Goal: Task Accomplishment & Management: Complete application form

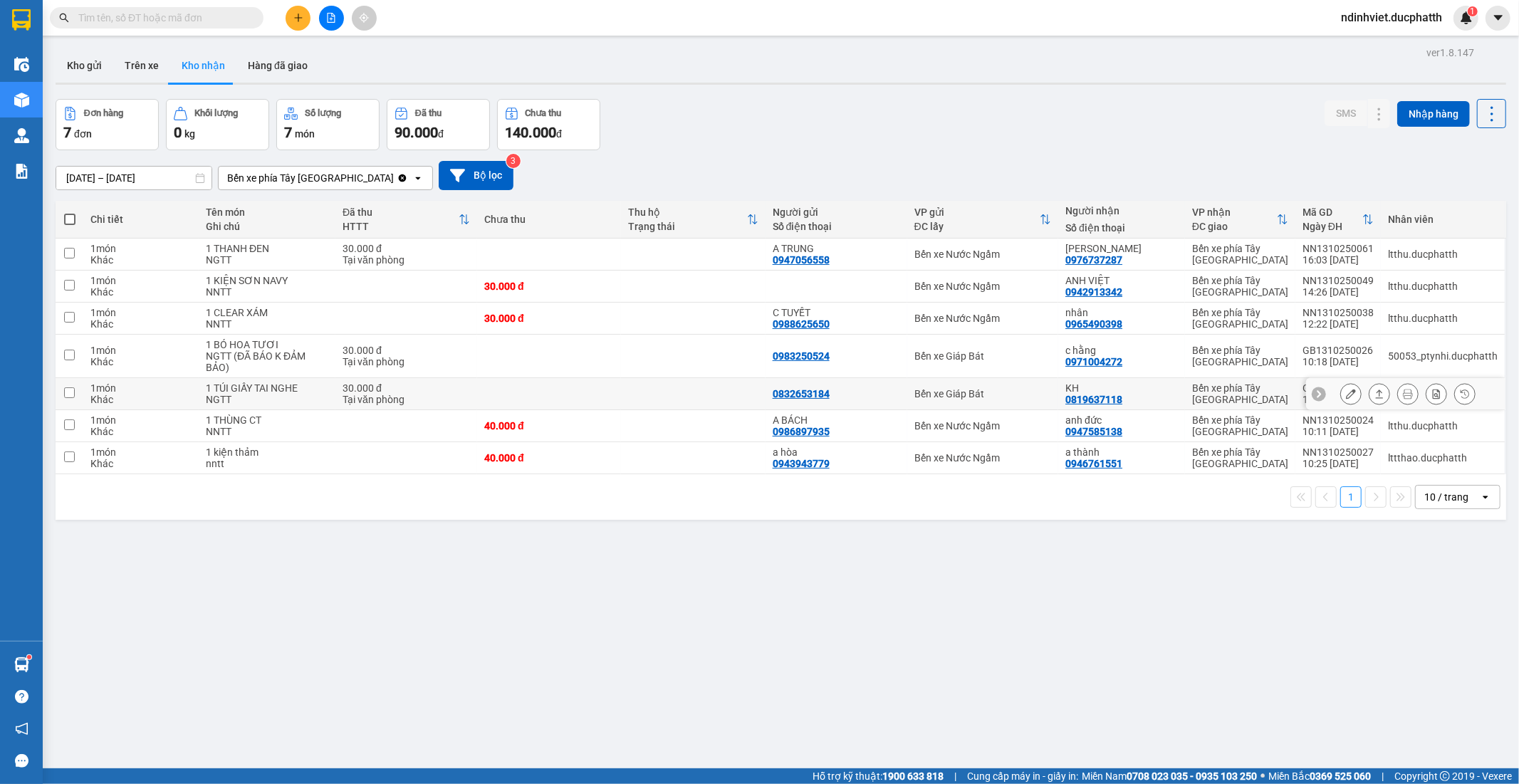
click at [1375, 395] on icon at bounding box center [1380, 393] width 10 height 10
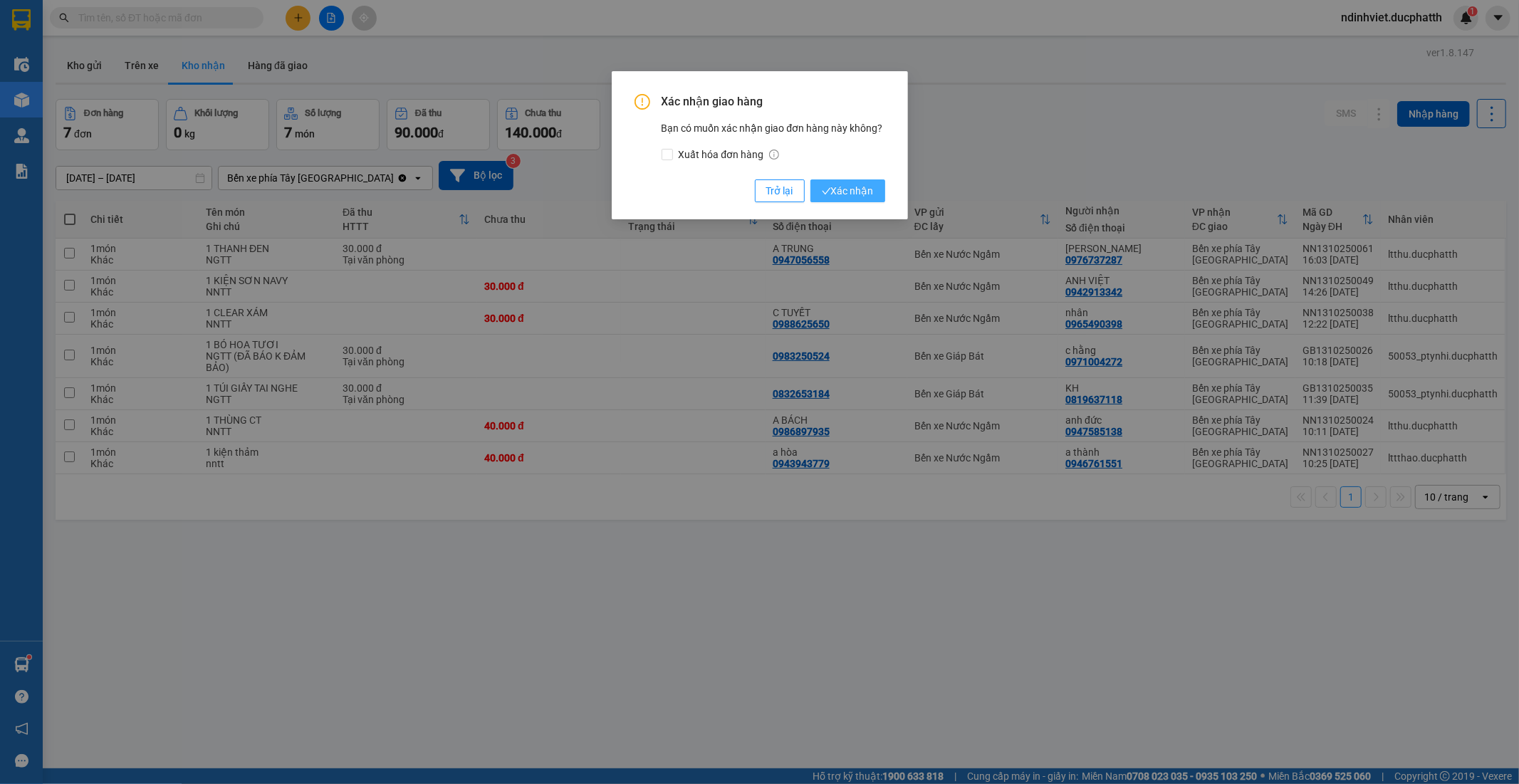
click at [862, 196] on span "Xác nhận" at bounding box center [848, 191] width 52 height 16
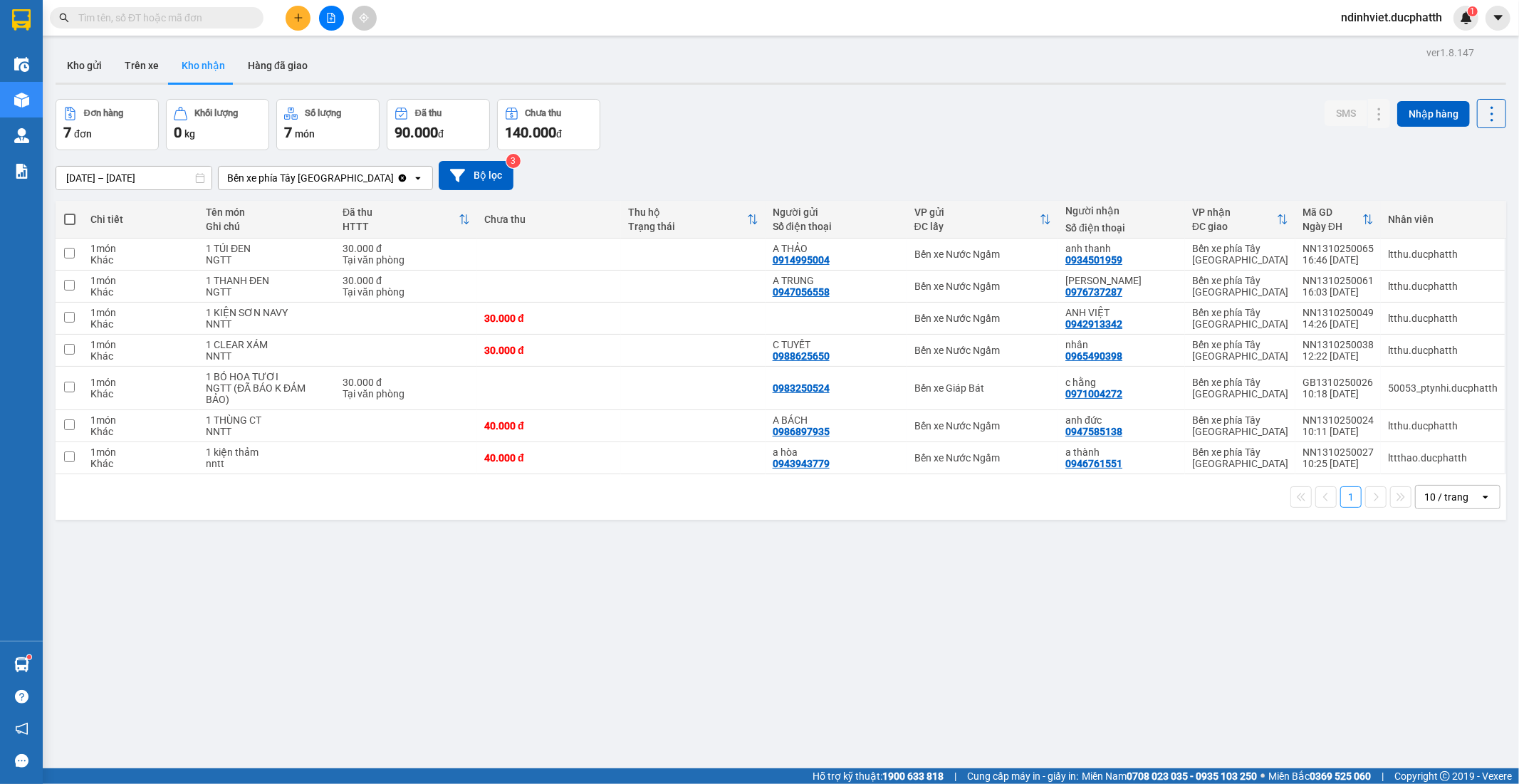
click at [117, 20] on input "text" at bounding box center [162, 17] width 168 height 16
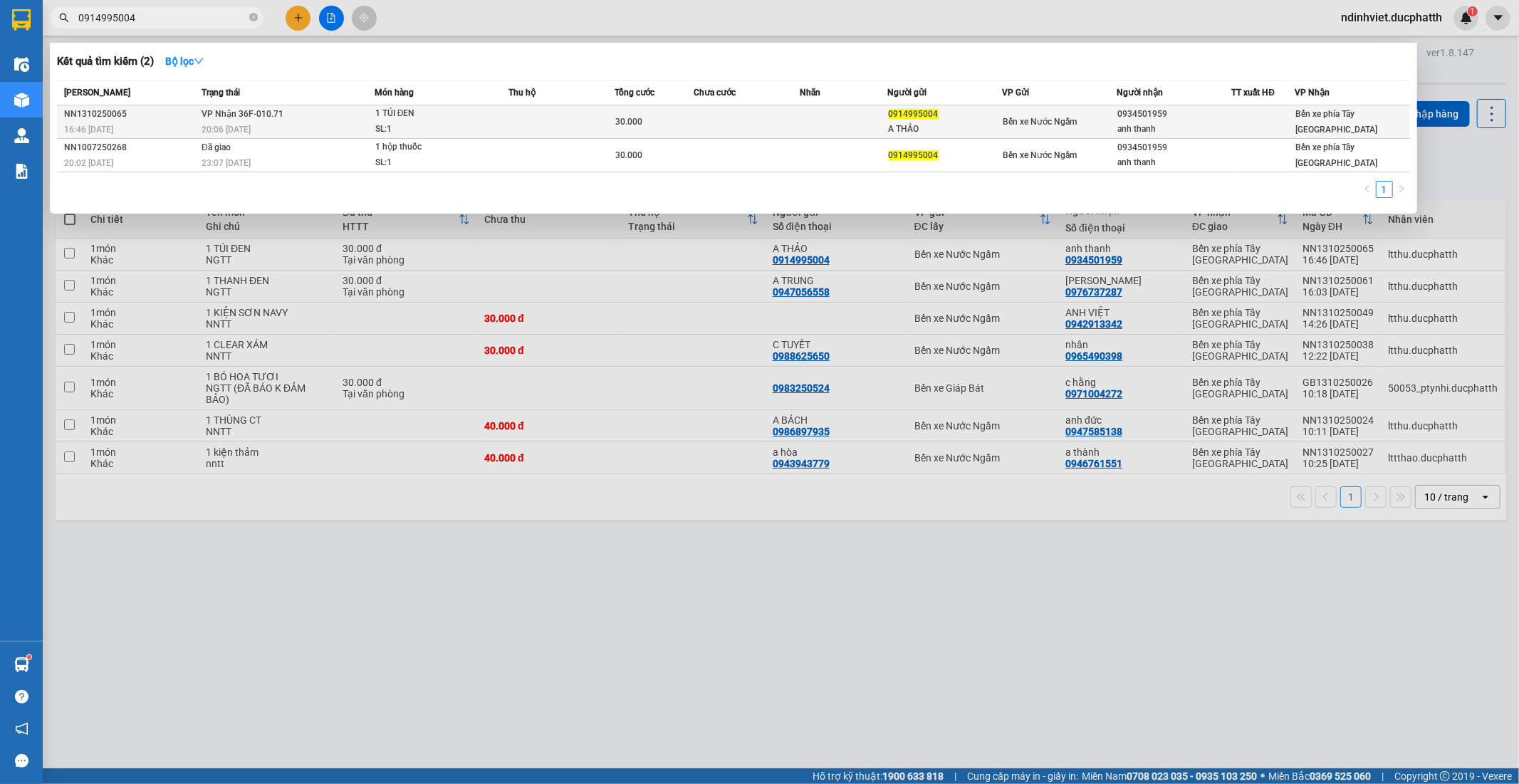
type input "0914995004"
click at [330, 125] on div "20:06 [DATE]" at bounding box center [288, 130] width 173 height 16
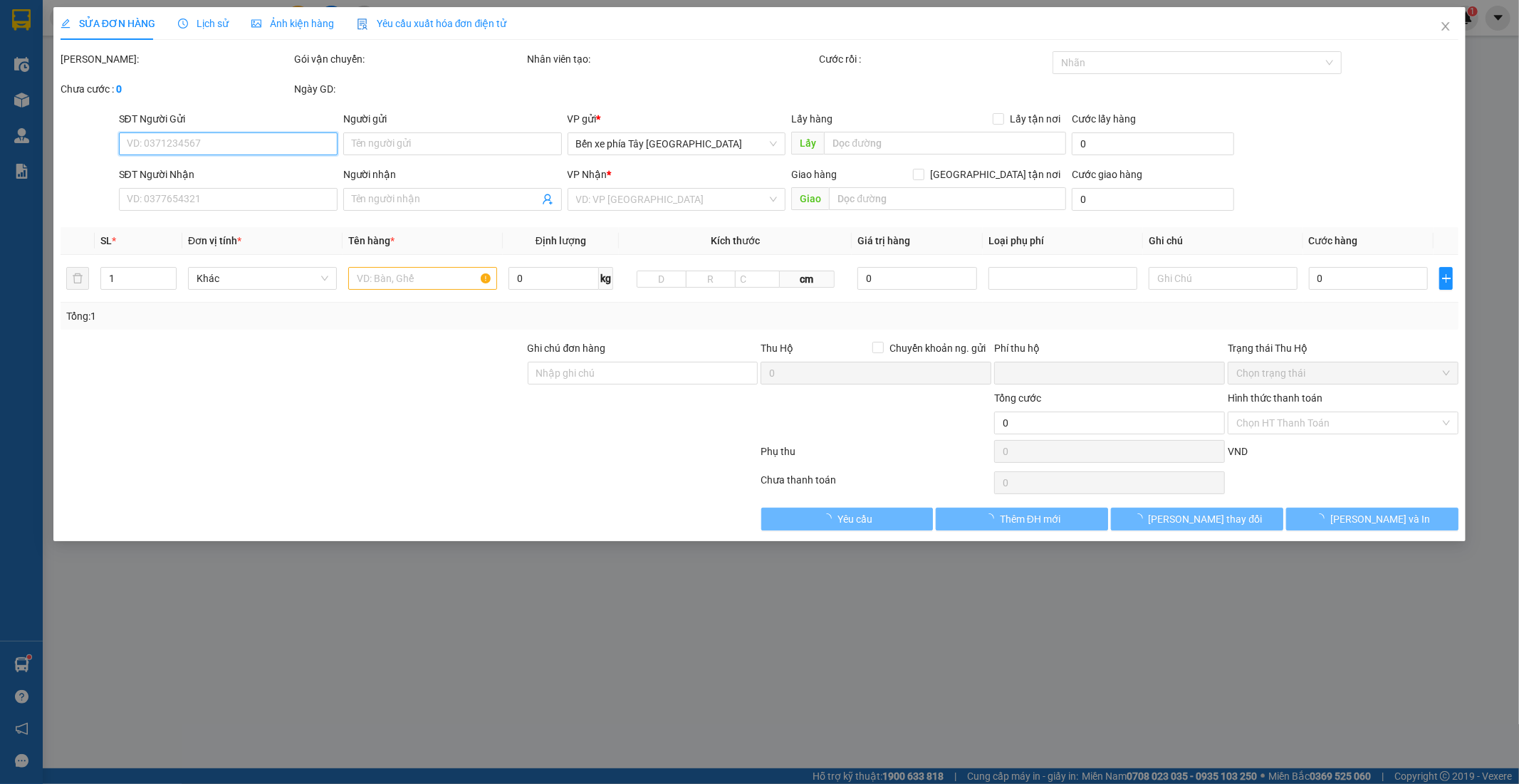
type input "0914995004"
type input "A THẢO"
type input "0934501959"
type input "anh thanh"
type input "TM"
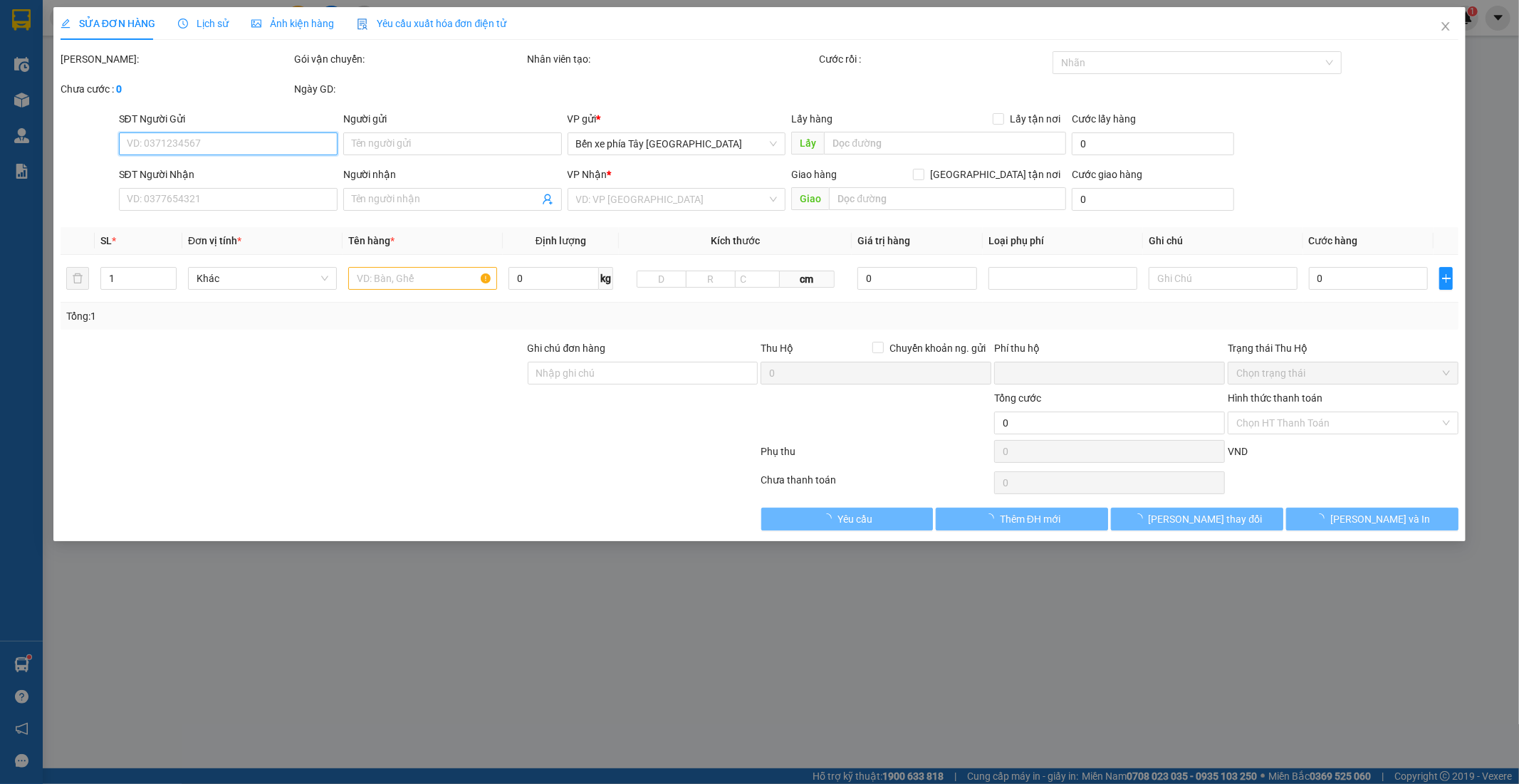
type input "0"
type input "30.000"
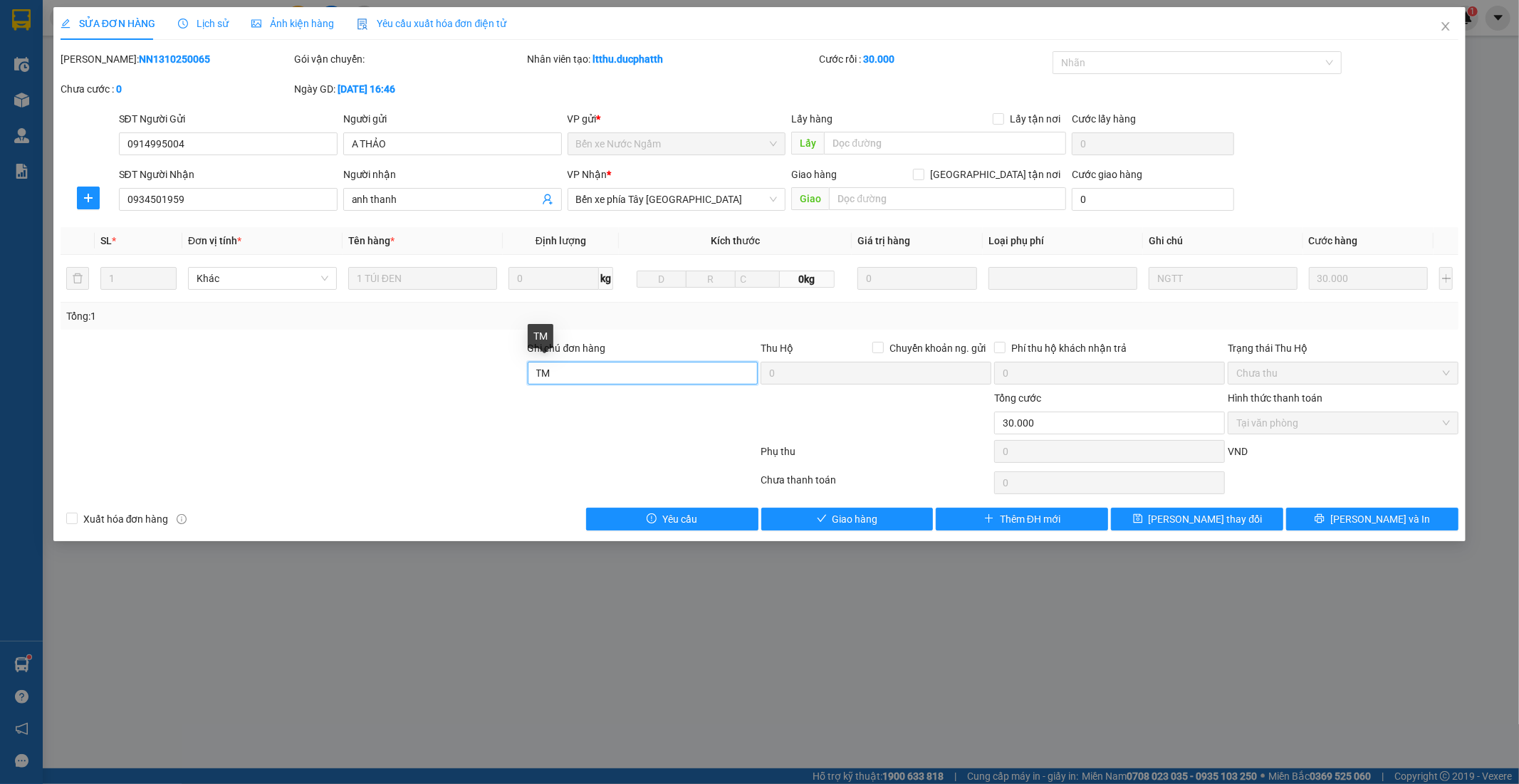
click at [587, 372] on input "TM" at bounding box center [643, 373] width 231 height 23
click at [592, 372] on input "TM" at bounding box center [643, 373] width 231 height 23
click at [600, 375] on input "TM" at bounding box center [643, 373] width 231 height 23
click at [608, 373] on input "TM" at bounding box center [643, 373] width 231 height 23
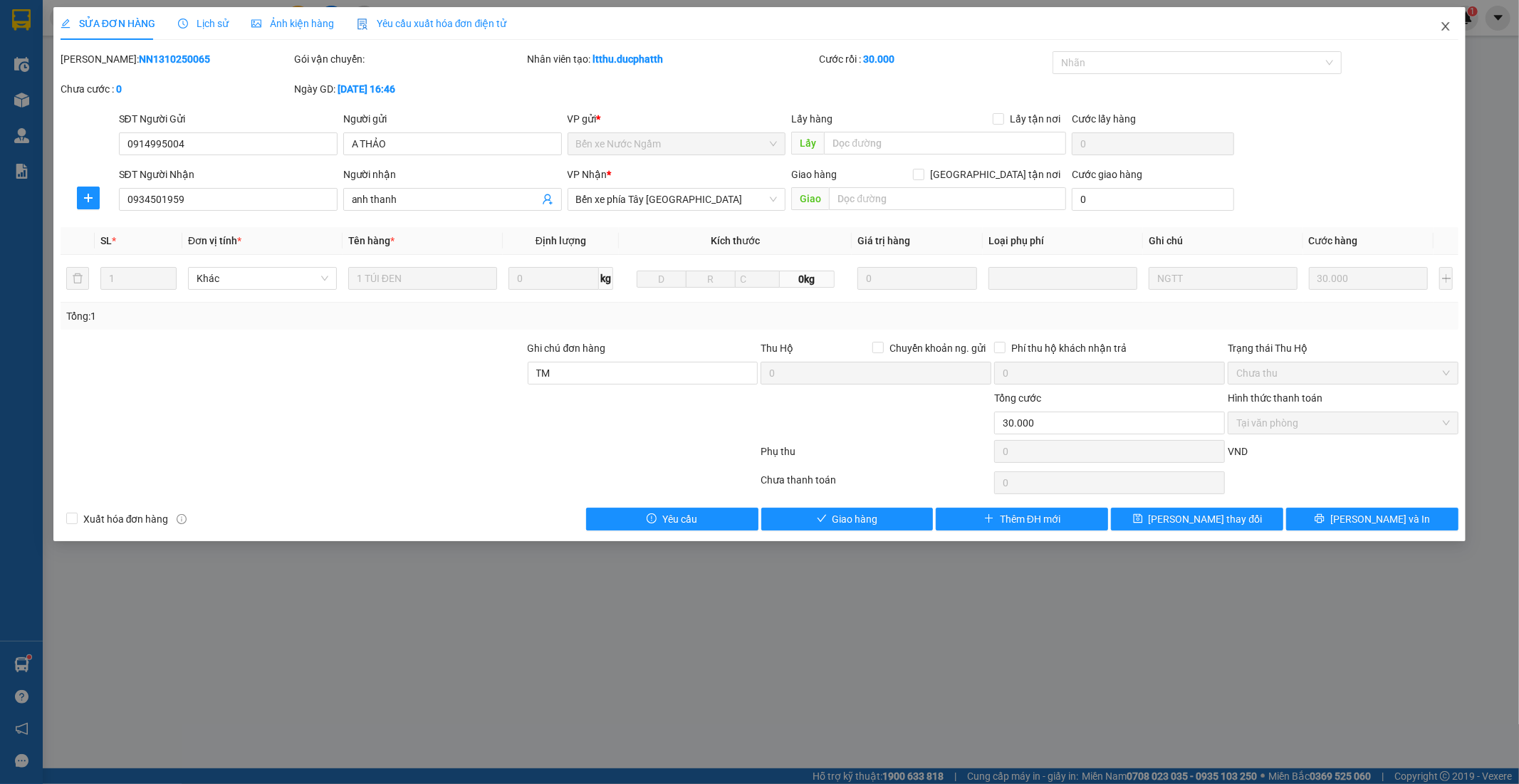
click at [1448, 30] on icon "close" at bounding box center [1446, 26] width 8 height 8
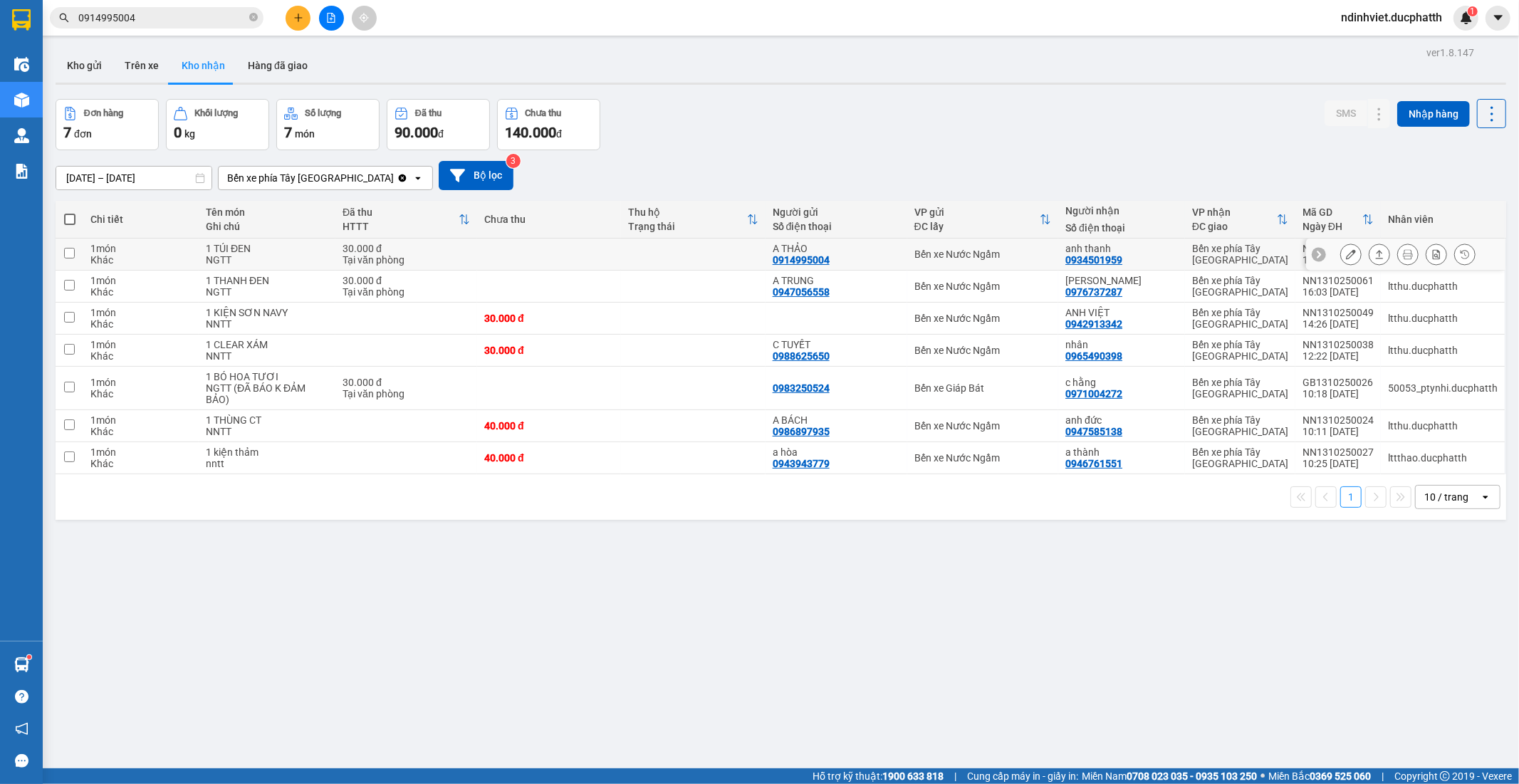
click at [275, 241] on td "1 TÚI ĐEN NGTT" at bounding box center [267, 255] width 137 height 32
checkbox input "true"
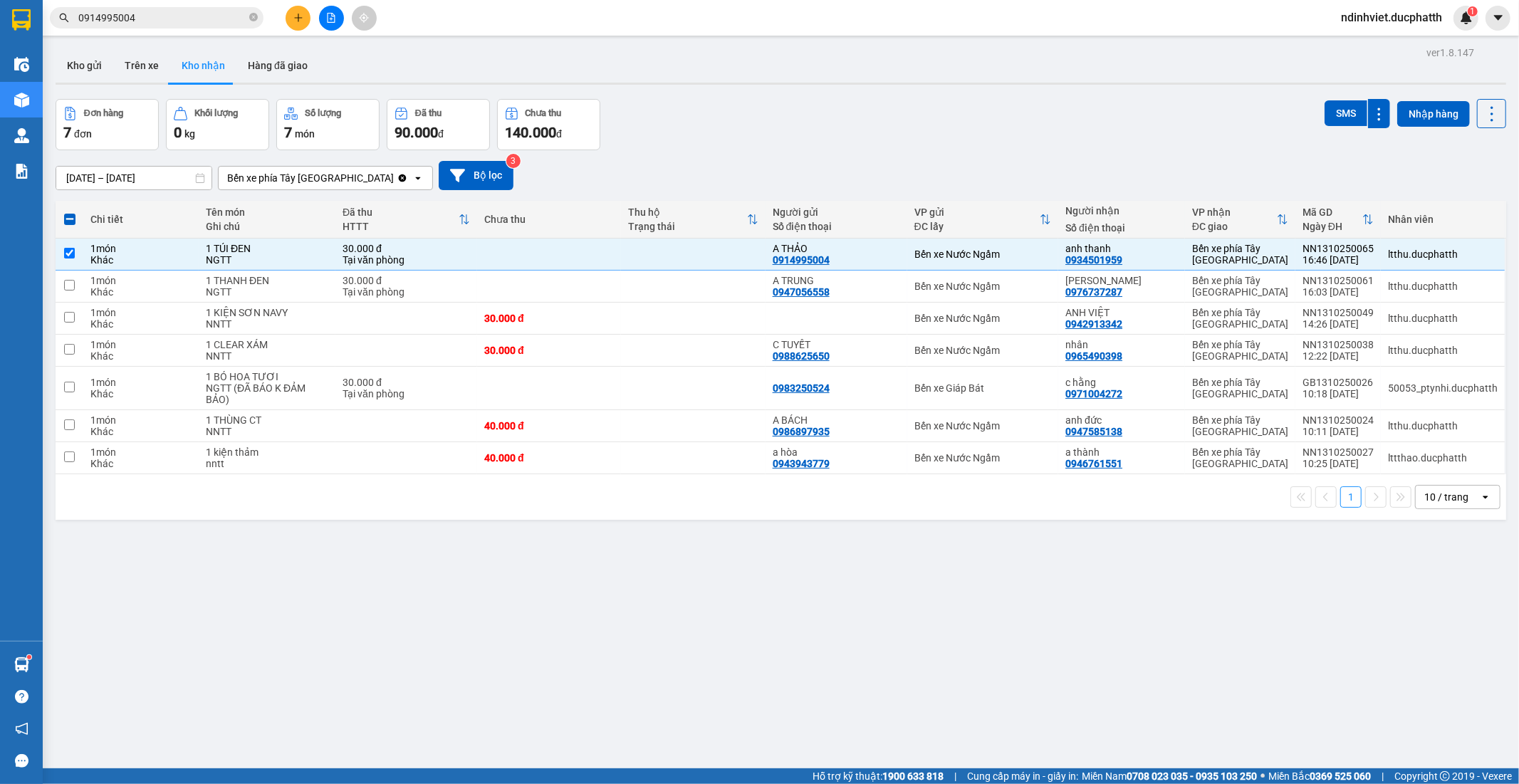
click at [167, 17] on input "0914995004" at bounding box center [162, 17] width 168 height 16
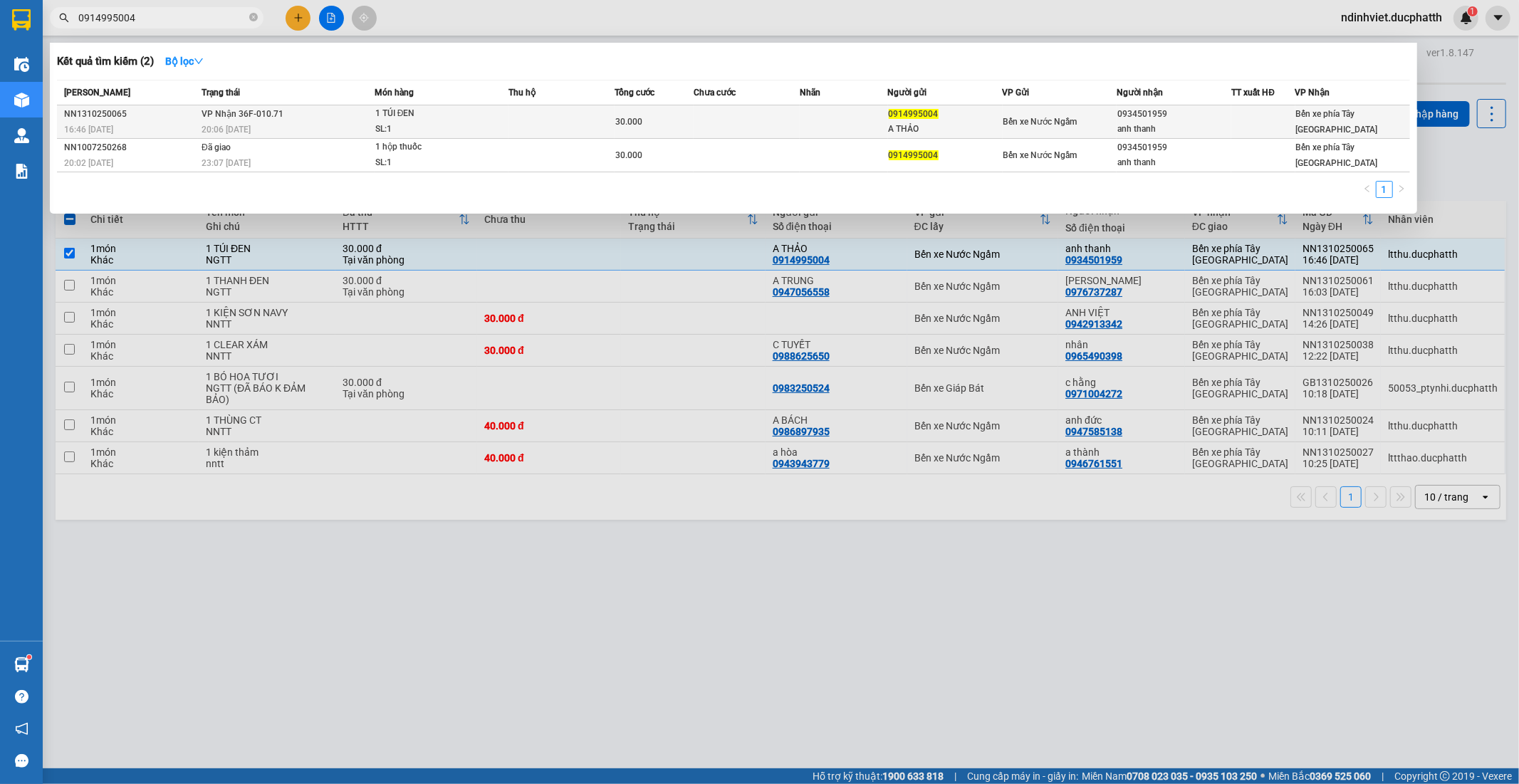
click at [152, 112] on div "NN1310250065" at bounding box center [131, 114] width 133 height 15
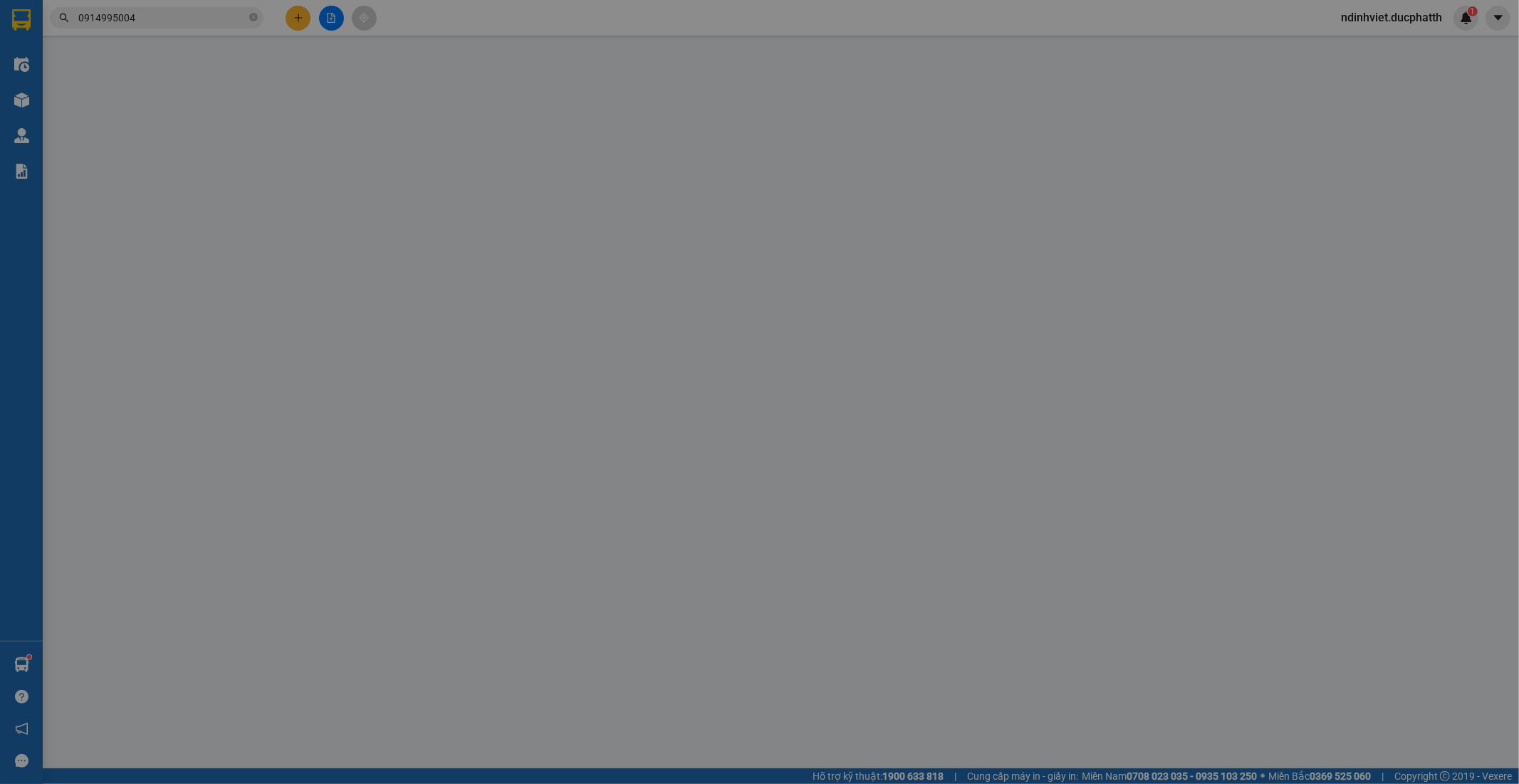
type input "0914995004"
type input "A THẢO"
type input "0934501959"
type input "anh thanh"
type input "TM"
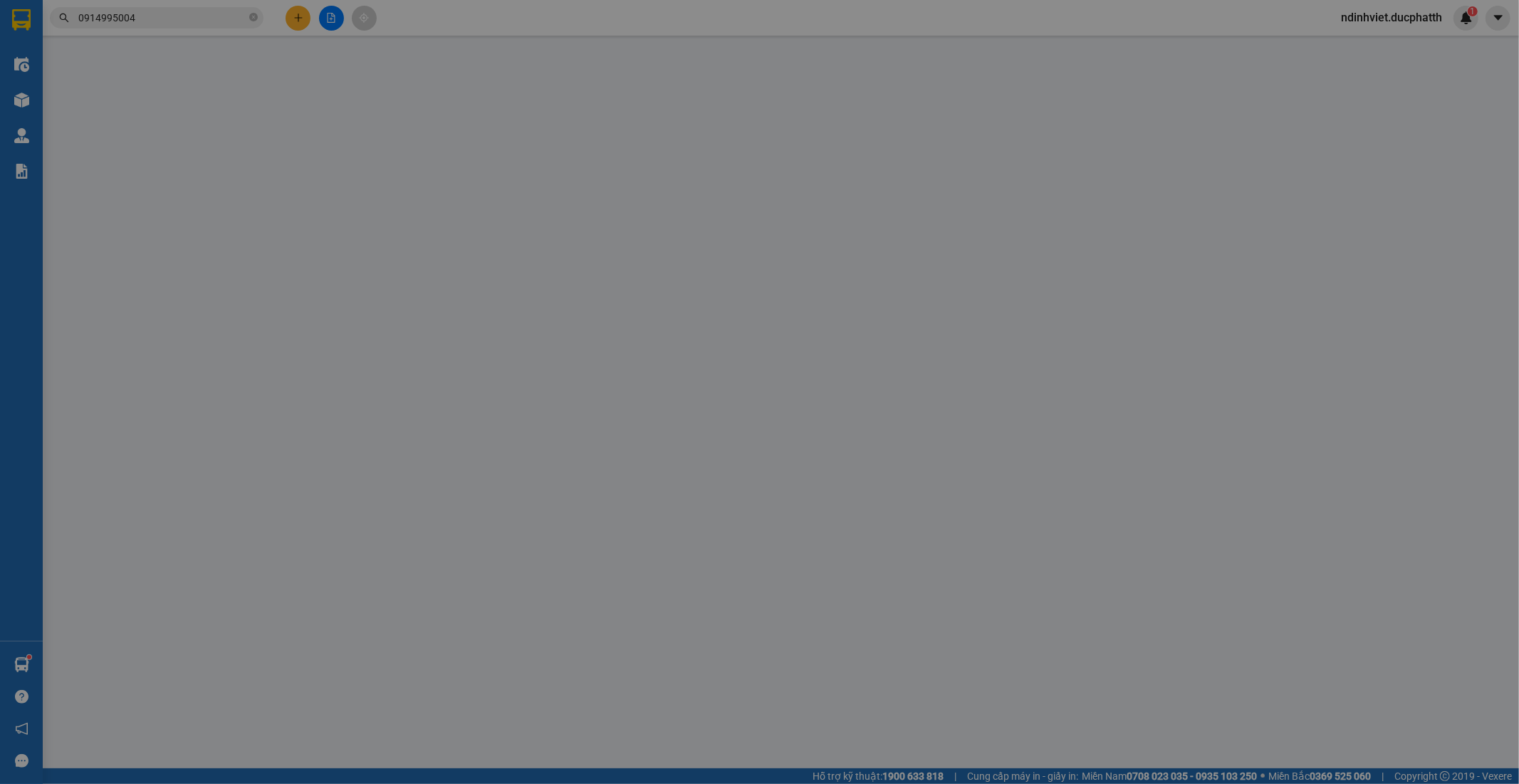
type input "0"
type input "30.000"
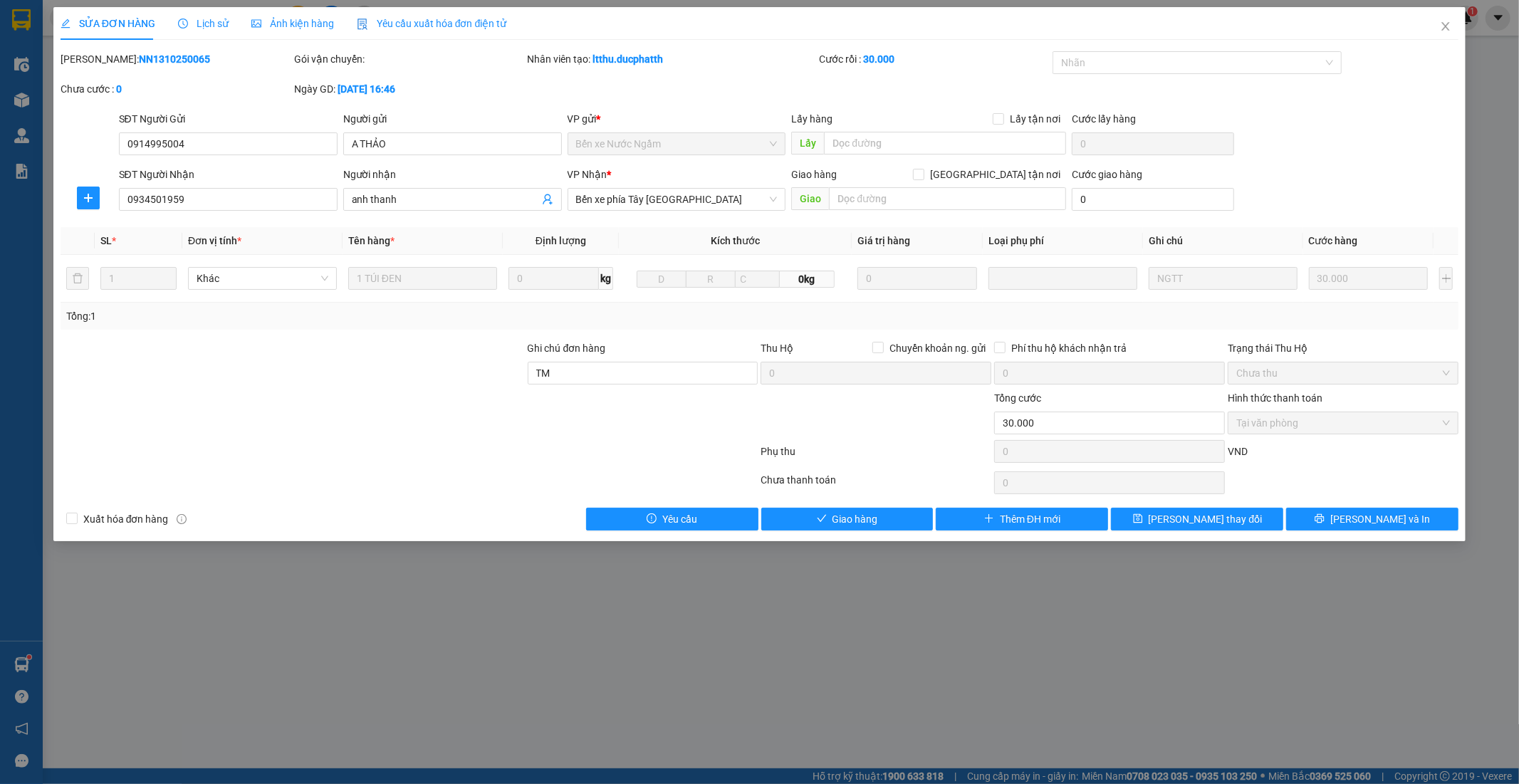
click at [1332, 436] on div "Hình thức thanh toán Tại văn phòng" at bounding box center [1343, 415] width 231 height 50
click at [1340, 417] on span "Tại văn phòng" at bounding box center [1343, 423] width 214 height 21
click at [1452, 17] on span "Close" at bounding box center [1446, 27] width 40 height 40
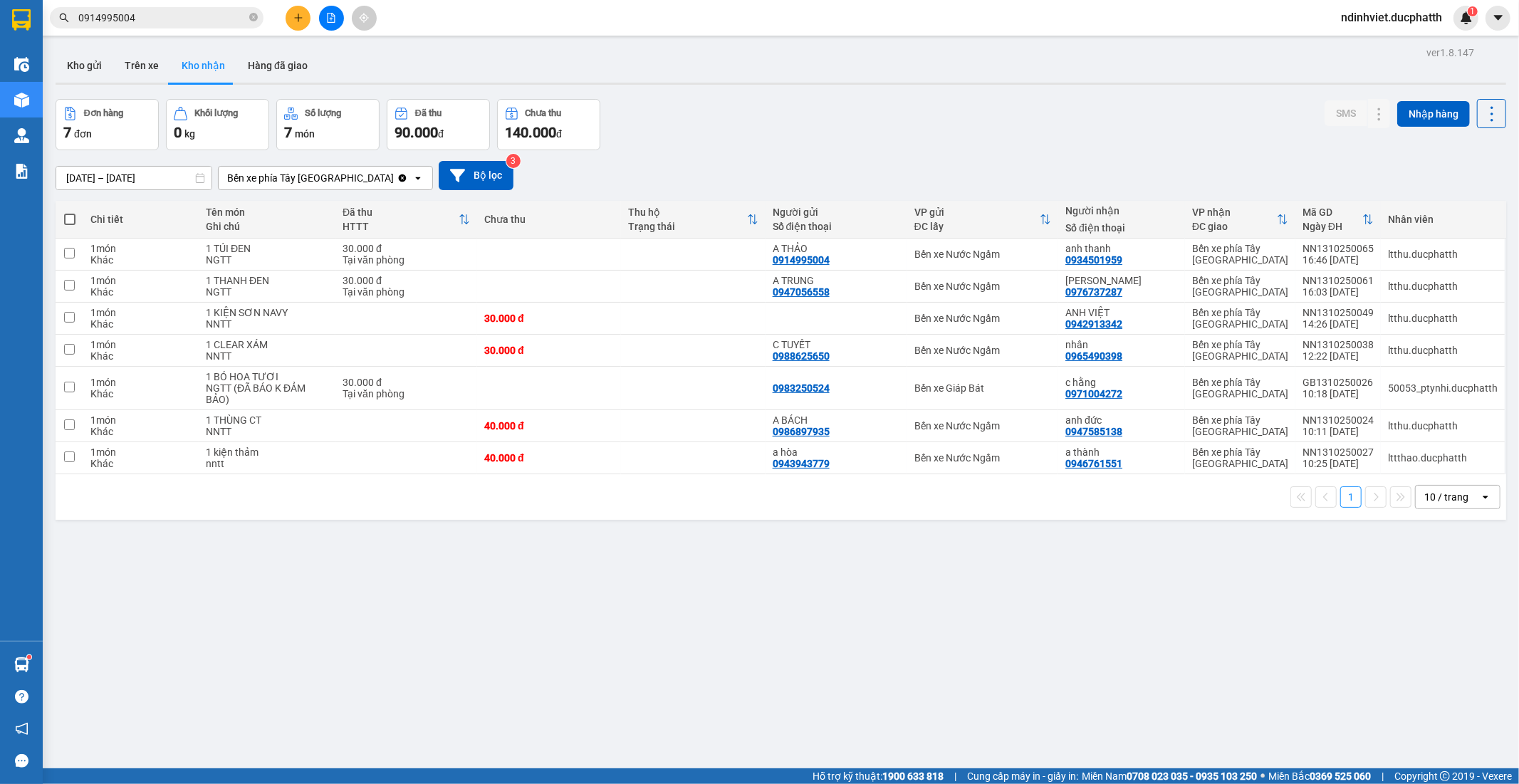
click at [138, 20] on input "0914995004" at bounding box center [162, 17] width 168 height 16
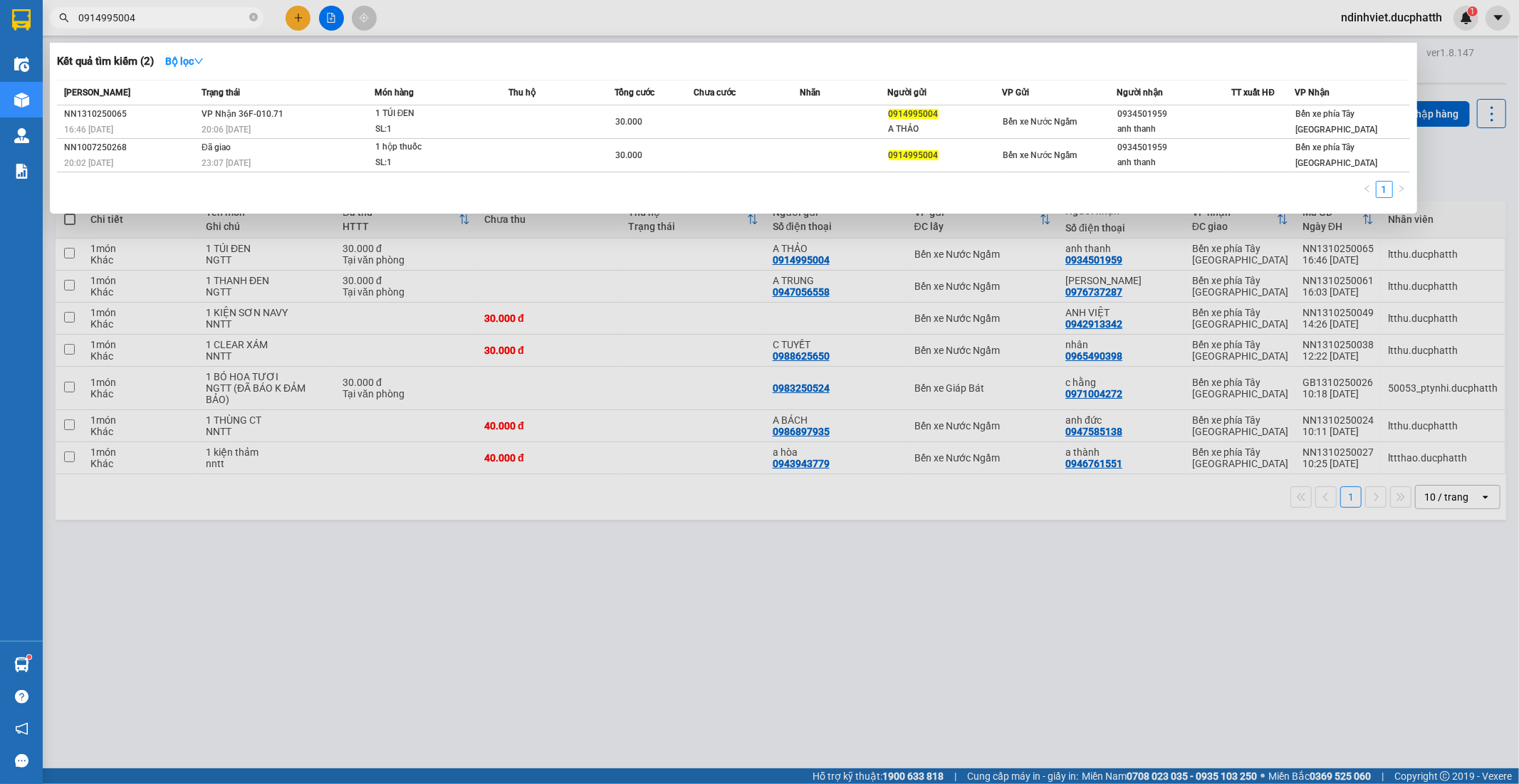
click at [404, 595] on div at bounding box center [759, 392] width 1519 height 784
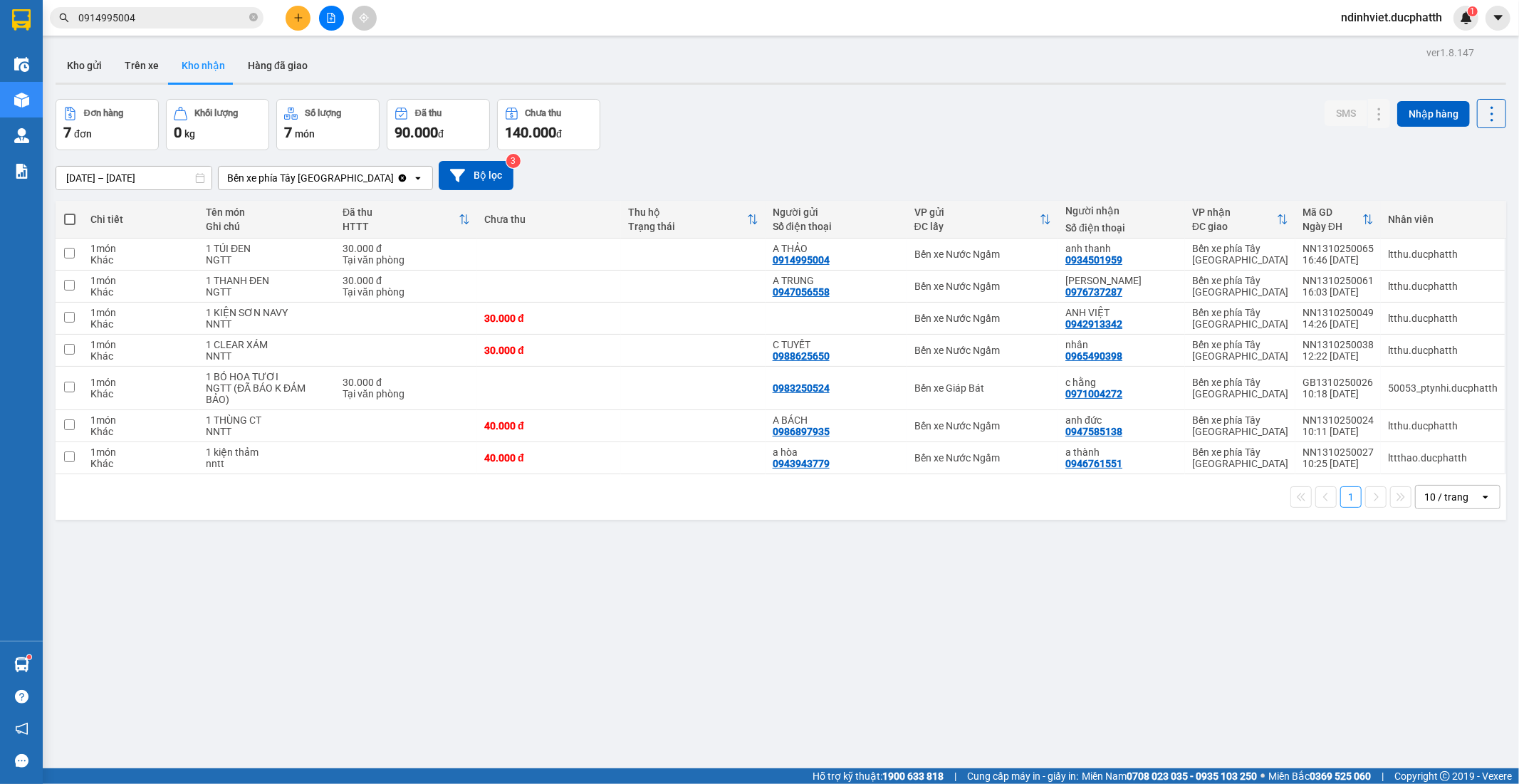
click at [195, 18] on input "0914995004" at bounding box center [162, 17] width 168 height 16
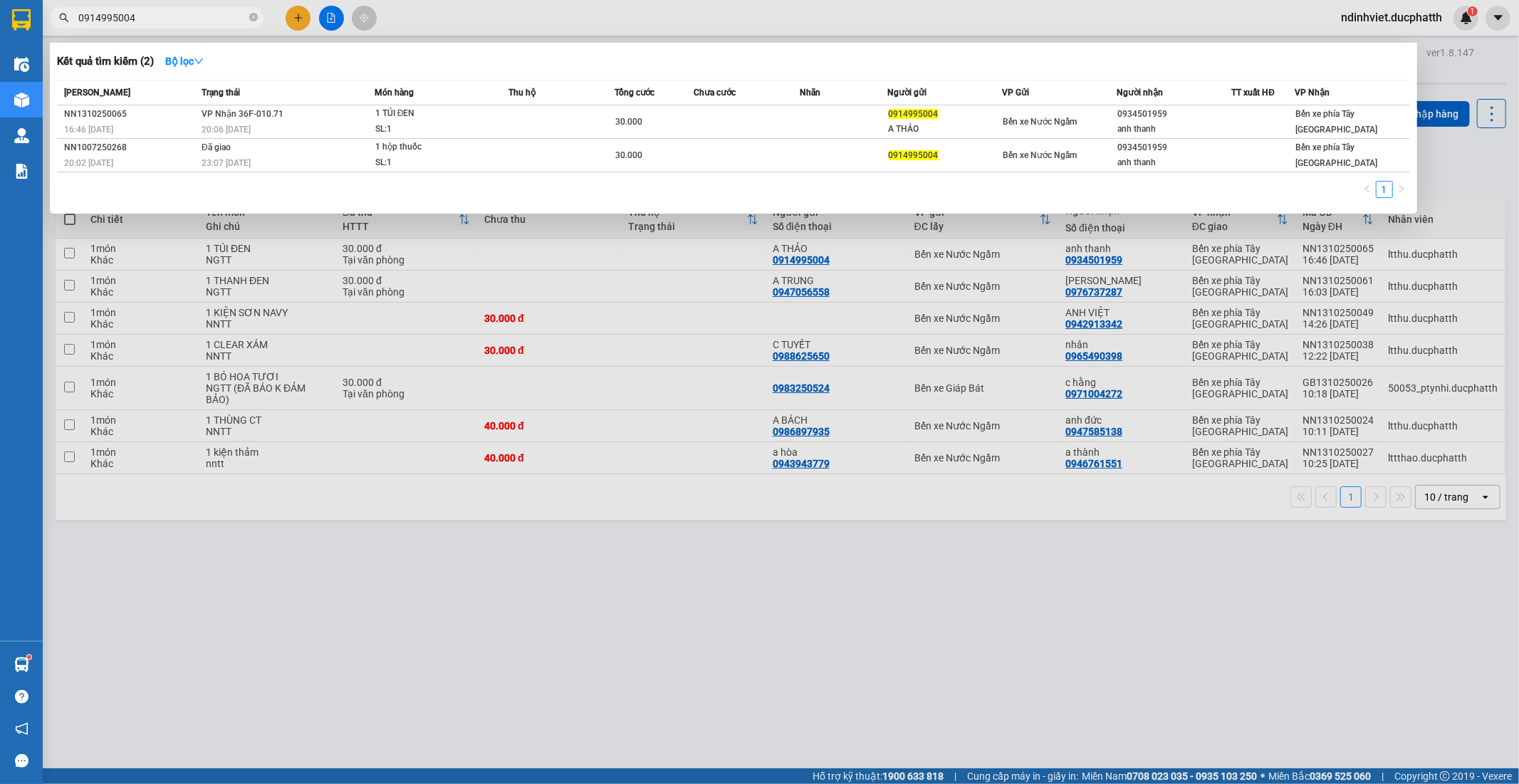
click at [295, 655] on div at bounding box center [759, 392] width 1519 height 784
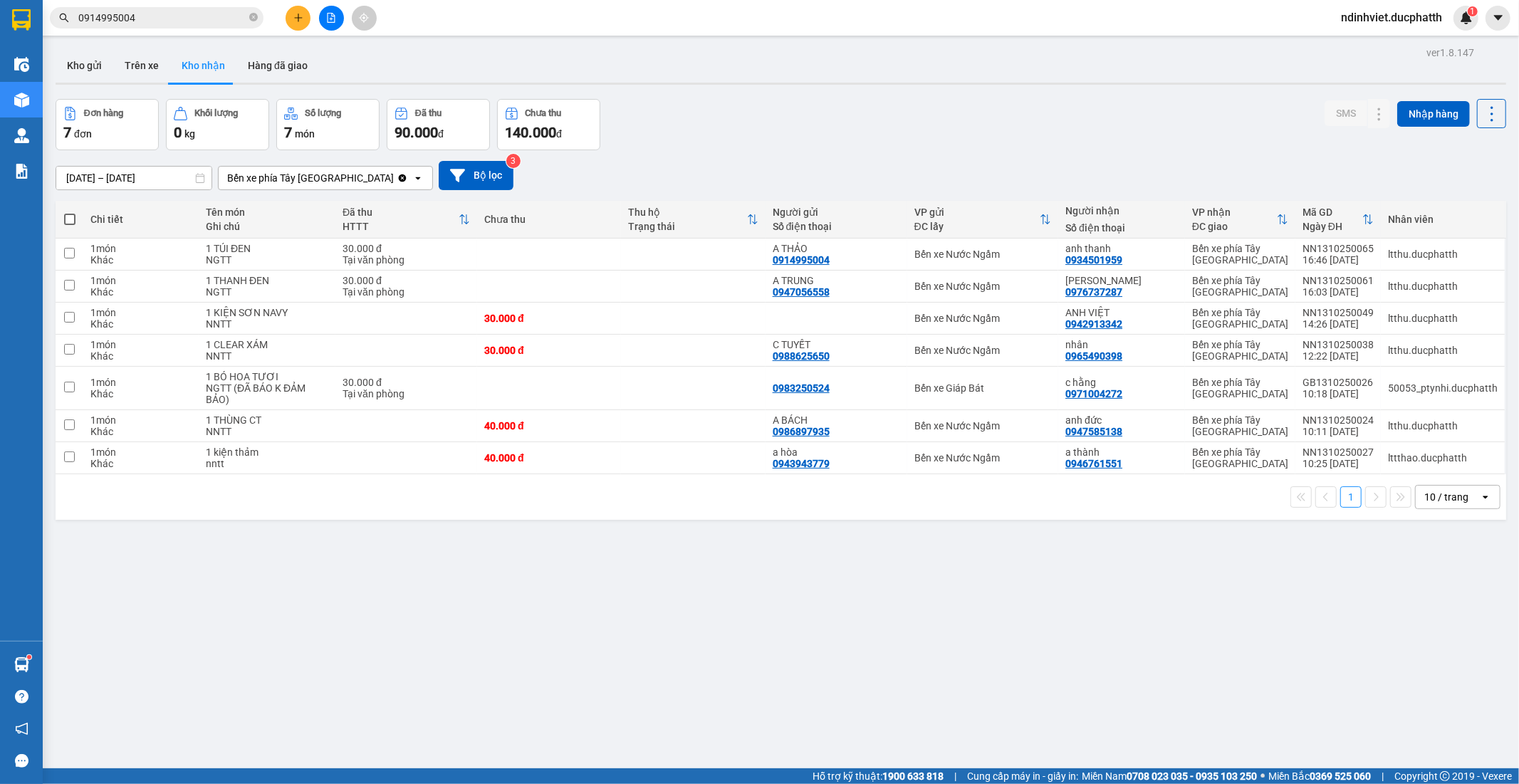
click at [274, 215] on div "Tên món" at bounding box center [267, 212] width 123 height 11
click at [614, 258] on td at bounding box center [549, 255] width 144 height 32
checkbox input "true"
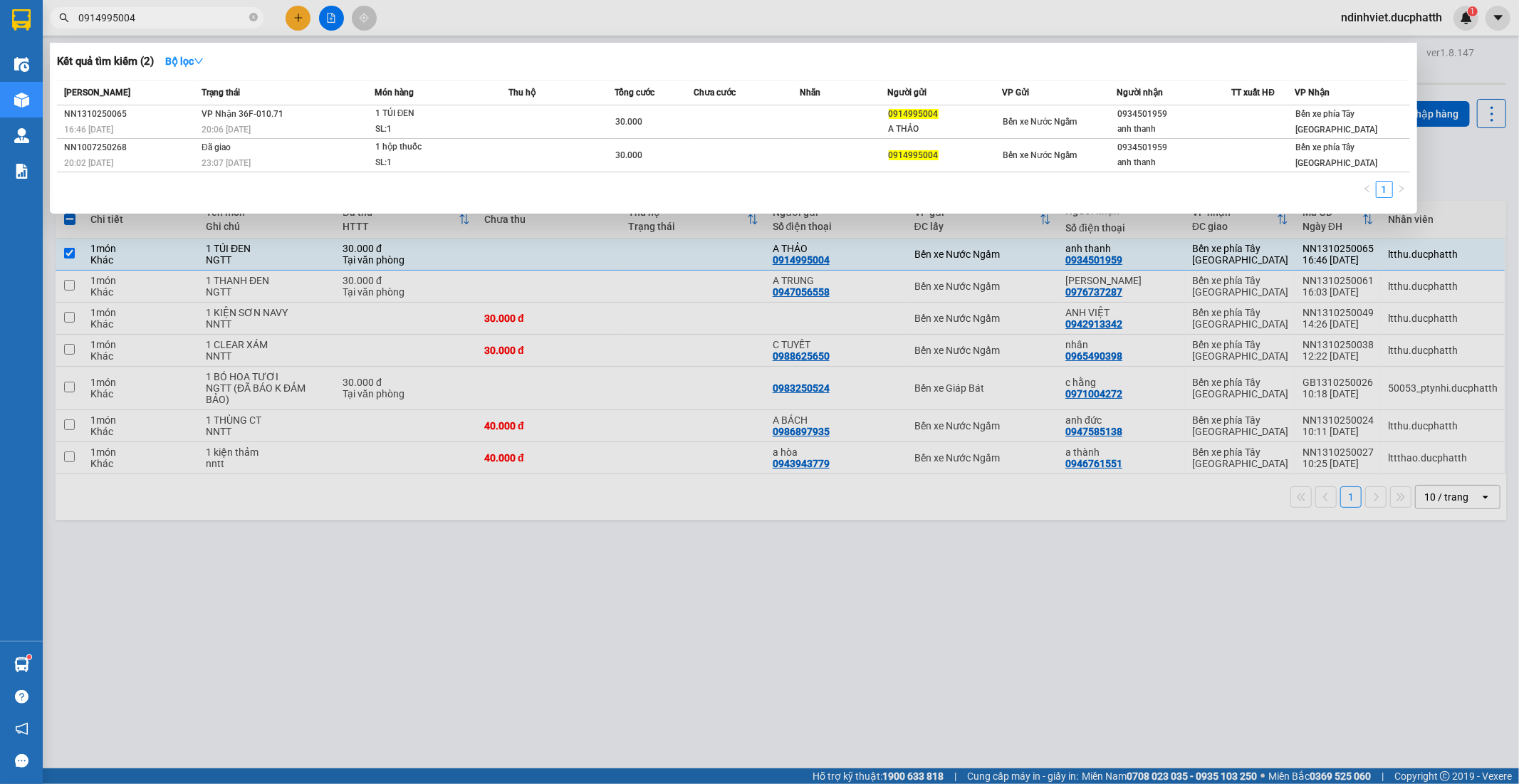
click at [179, 20] on input "0914995004" at bounding box center [162, 17] width 168 height 16
click at [214, 123] on div "20:06 [DATE]" at bounding box center [288, 130] width 173 height 16
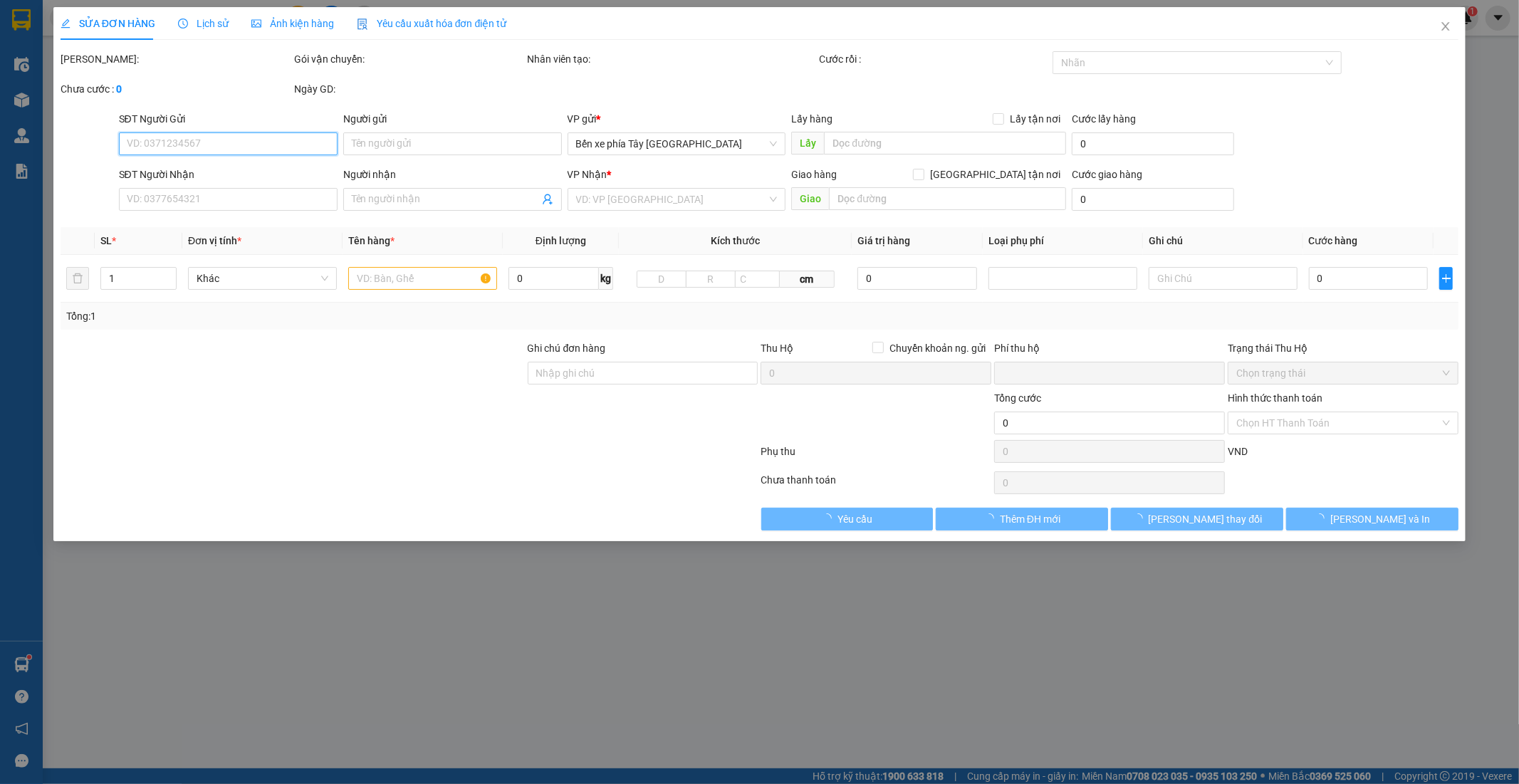
type input "0914995004"
type input "A THẢO"
type input "0934501959"
type input "anh thanh"
type input "TM"
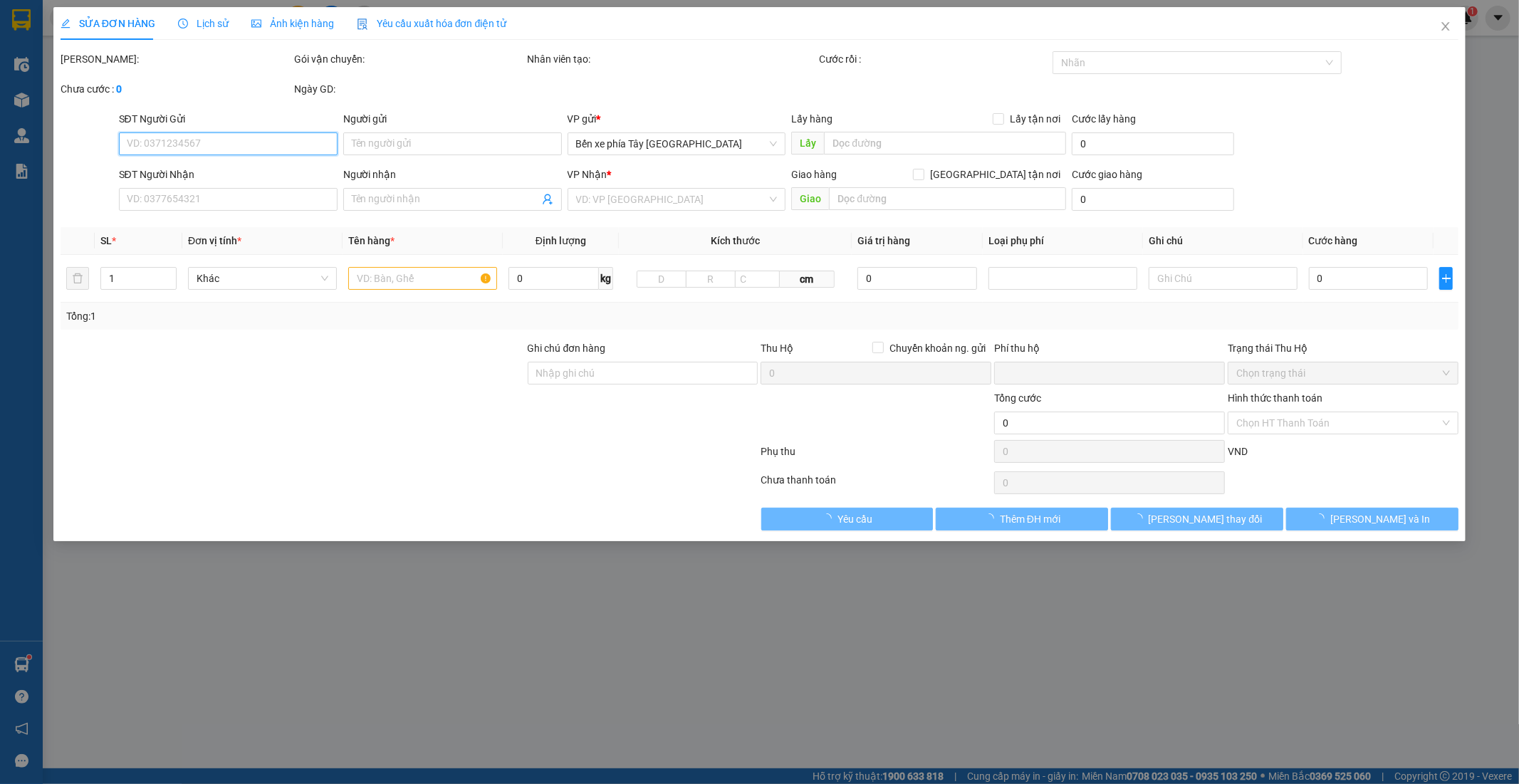
type input "0"
type input "30.000"
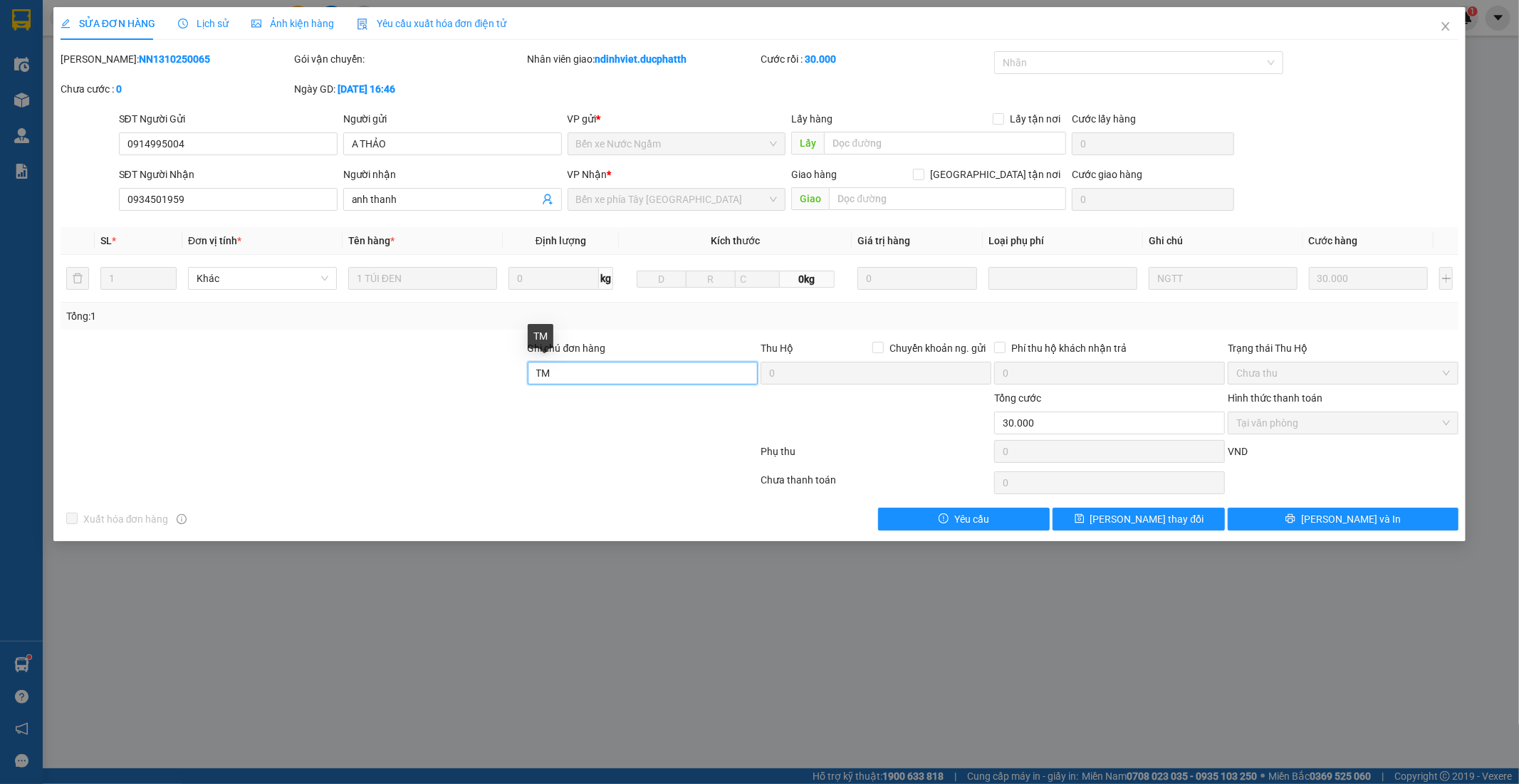
click at [716, 375] on input "TM" at bounding box center [643, 373] width 231 height 23
drag, startPoint x: 864, startPoint y: 436, endPoint x: 987, endPoint y: 423, distance: 123.7
click at [864, 436] on div at bounding box center [876, 415] width 233 height 50
click at [1326, 425] on span "Tại văn phòng" at bounding box center [1343, 423] width 214 height 21
click at [613, 372] on input "TM" at bounding box center [643, 373] width 231 height 23
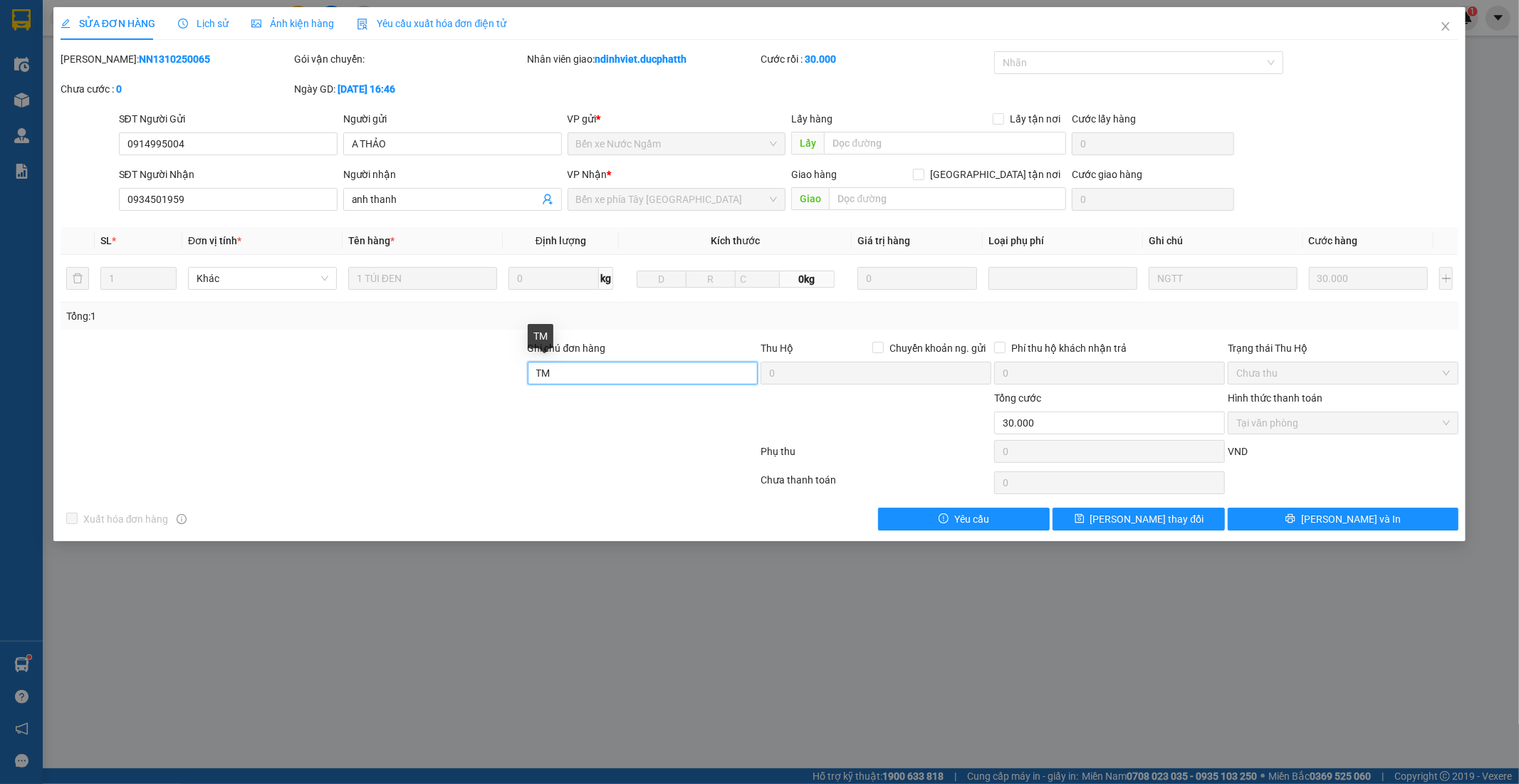
click at [613, 372] on input "TM" at bounding box center [643, 373] width 231 height 23
click at [618, 373] on input "TM" at bounding box center [643, 373] width 231 height 23
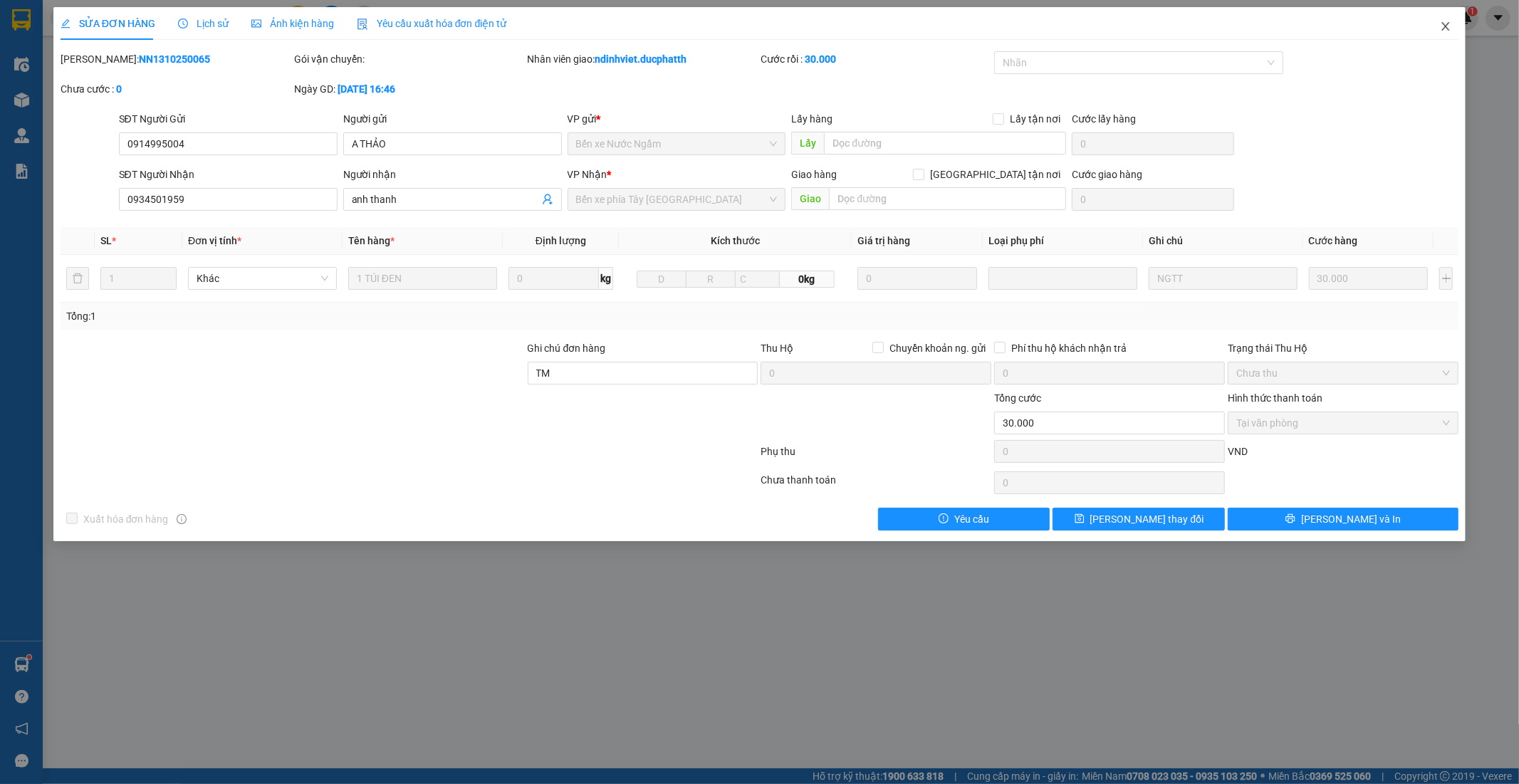
click at [1447, 26] on icon "close" at bounding box center [1446, 26] width 8 height 8
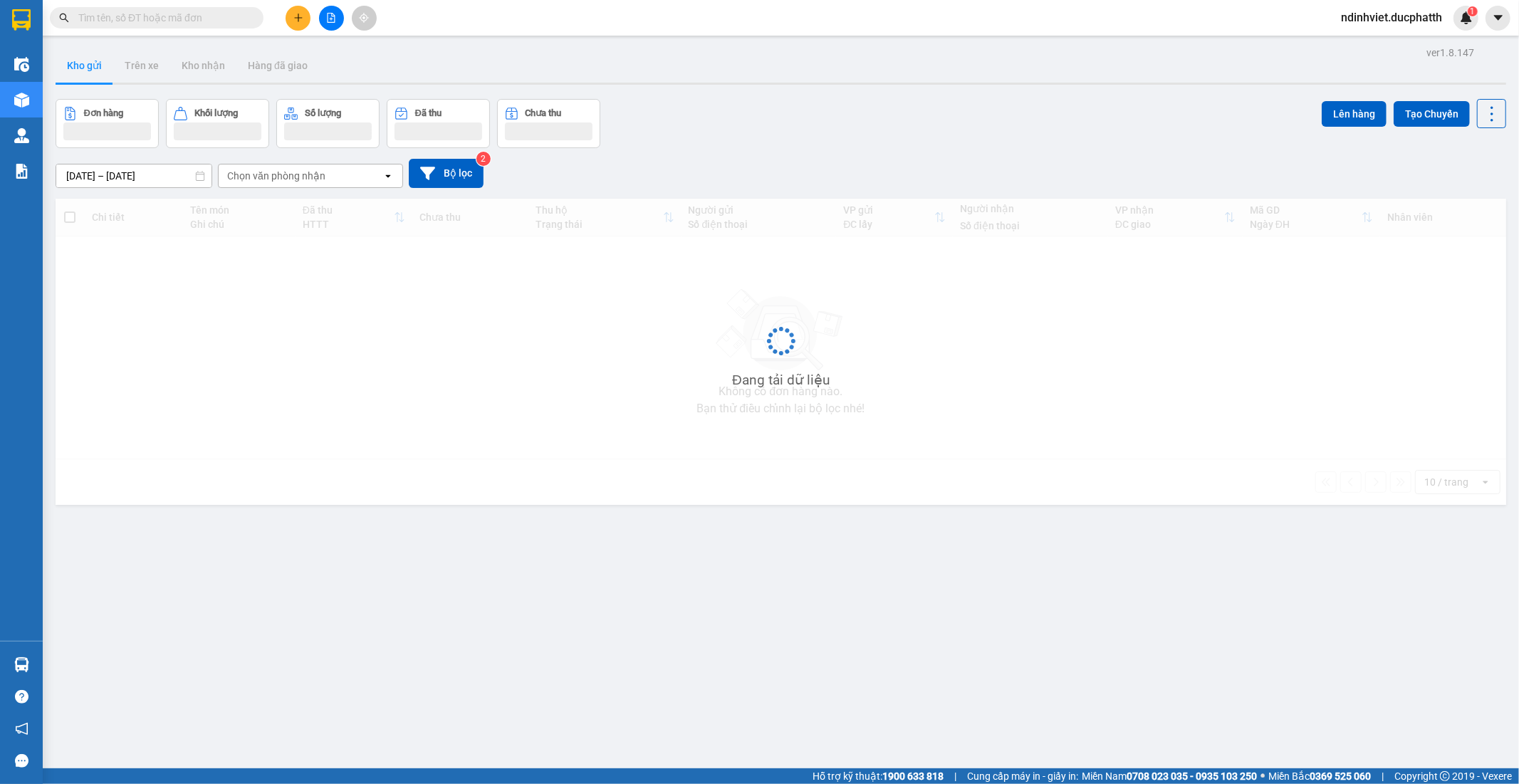
click at [164, 20] on input "text" at bounding box center [162, 17] width 168 height 16
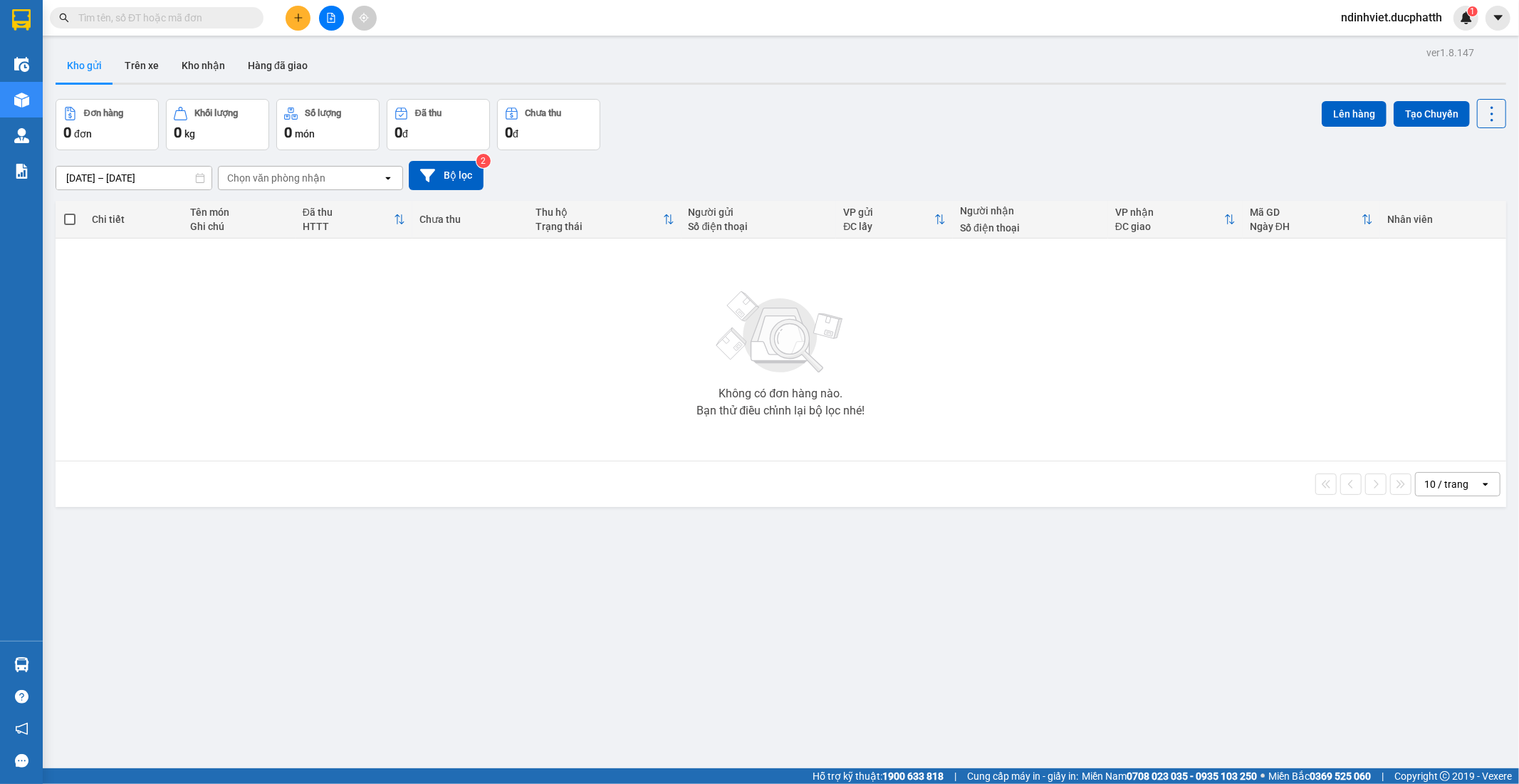
click at [164, 20] on input "text" at bounding box center [162, 17] width 168 height 16
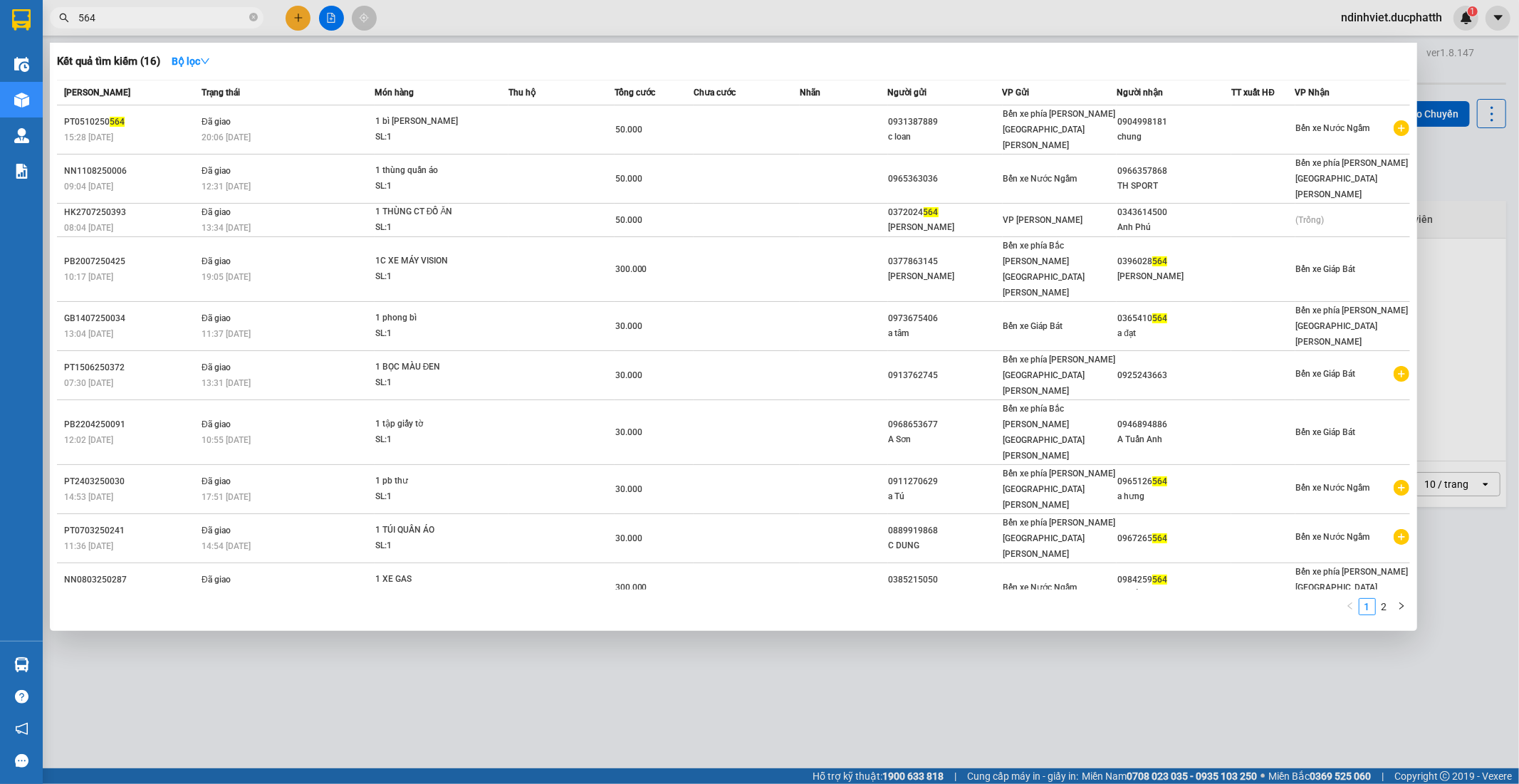
drag, startPoint x: 286, startPoint y: 648, endPoint x: 298, endPoint y: 459, distance: 189.4
click at [286, 646] on div at bounding box center [759, 392] width 1519 height 784
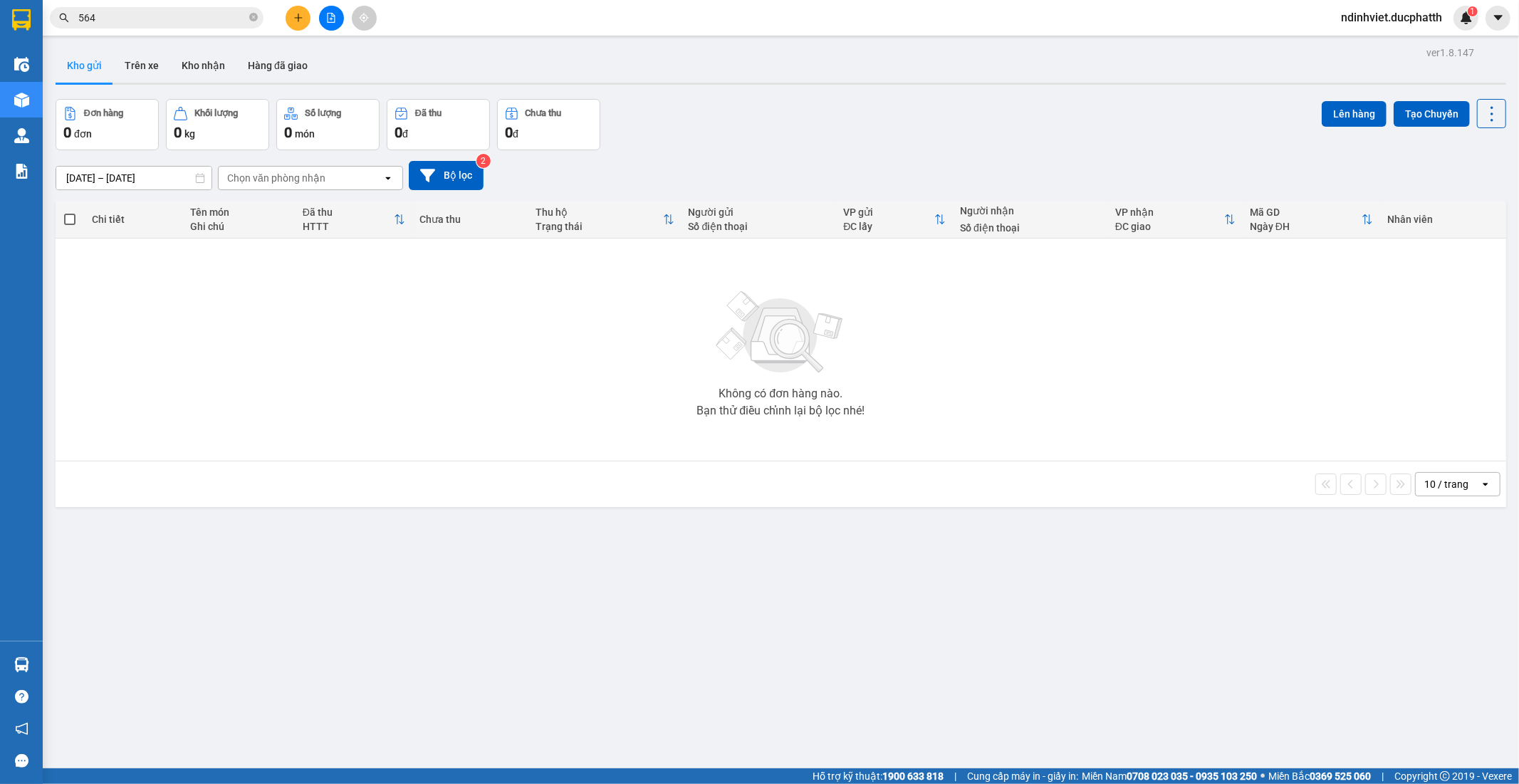
click at [202, 23] on input "564" at bounding box center [162, 17] width 168 height 16
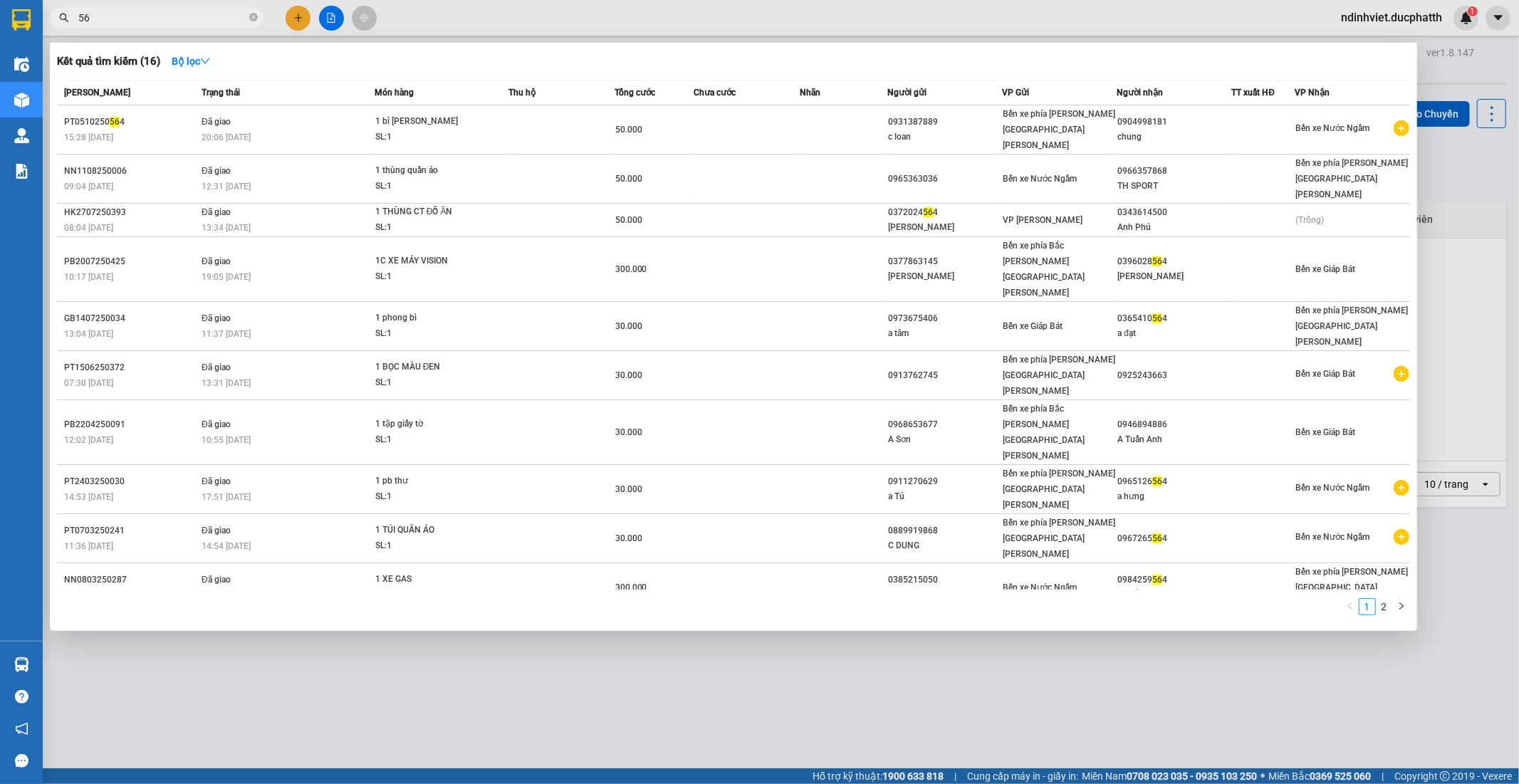
type input "5"
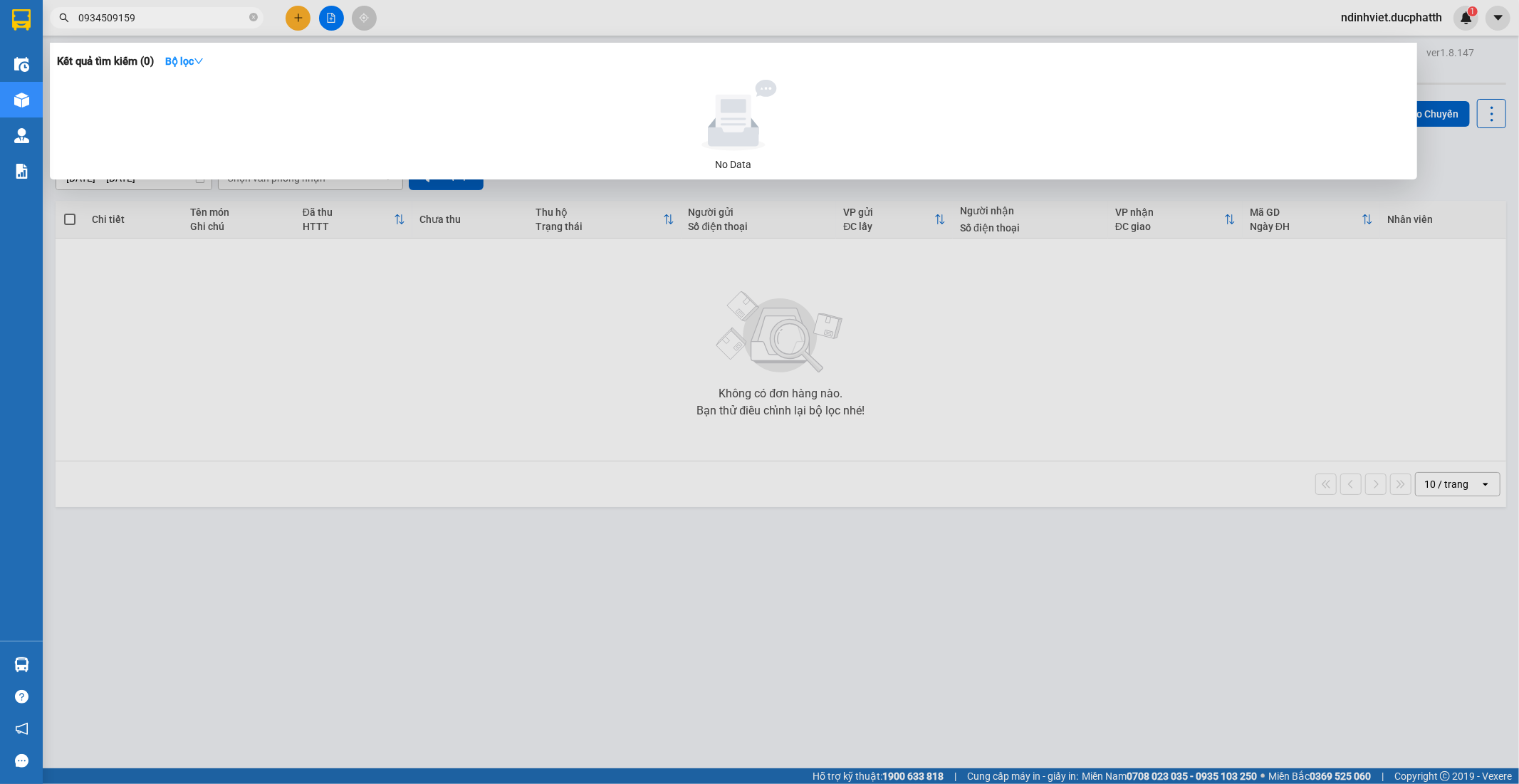
click at [113, 18] on input "0934509159" at bounding box center [162, 17] width 168 height 16
drag, startPoint x: 105, startPoint y: 21, endPoint x: 139, endPoint y: 5, distance: 37.6
click at [107, 19] on input "0934519159" at bounding box center [162, 17] width 168 height 16
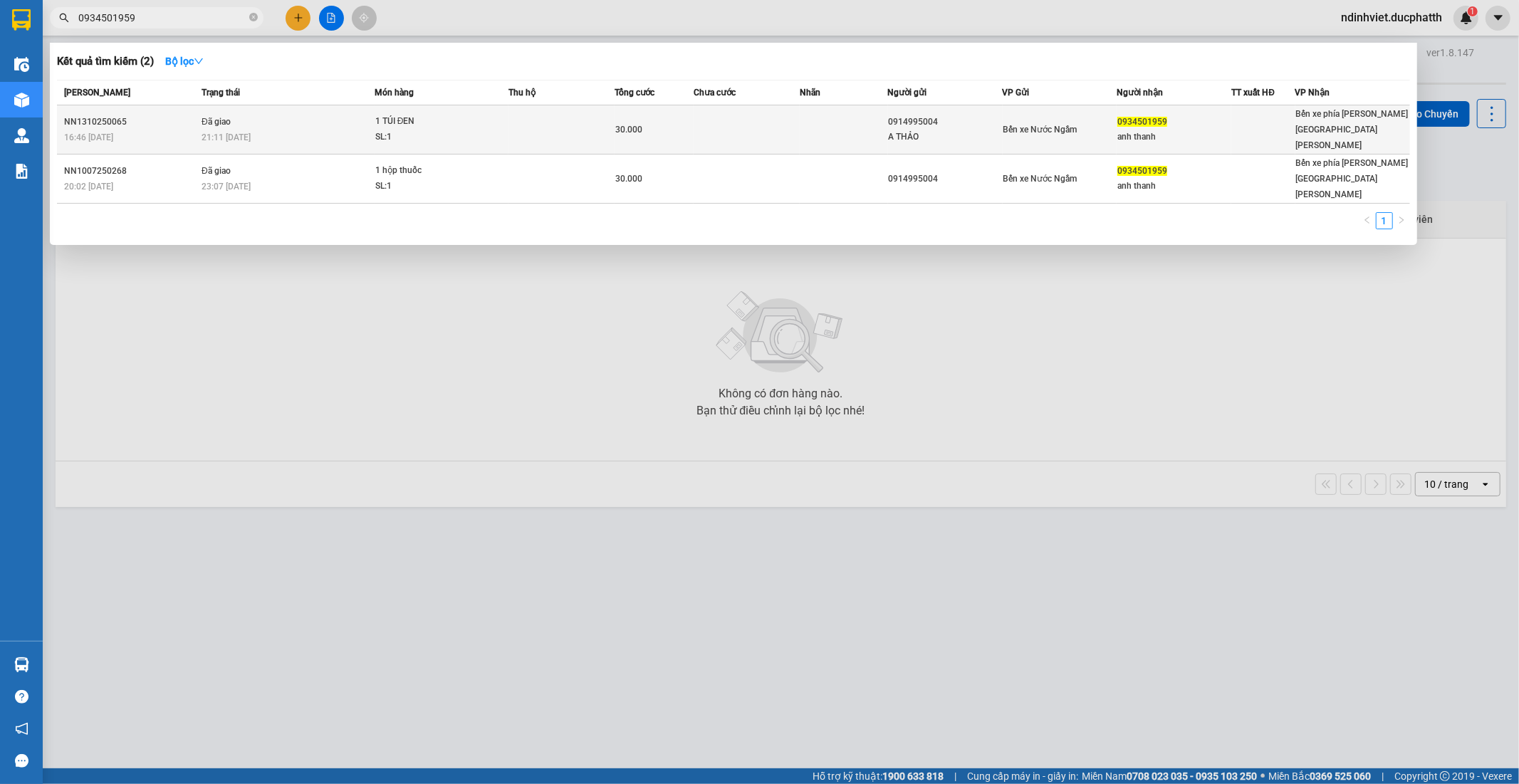
type input "0934501959"
click at [320, 130] on div "21:11 - 13/10" at bounding box center [288, 137] width 173 height 16
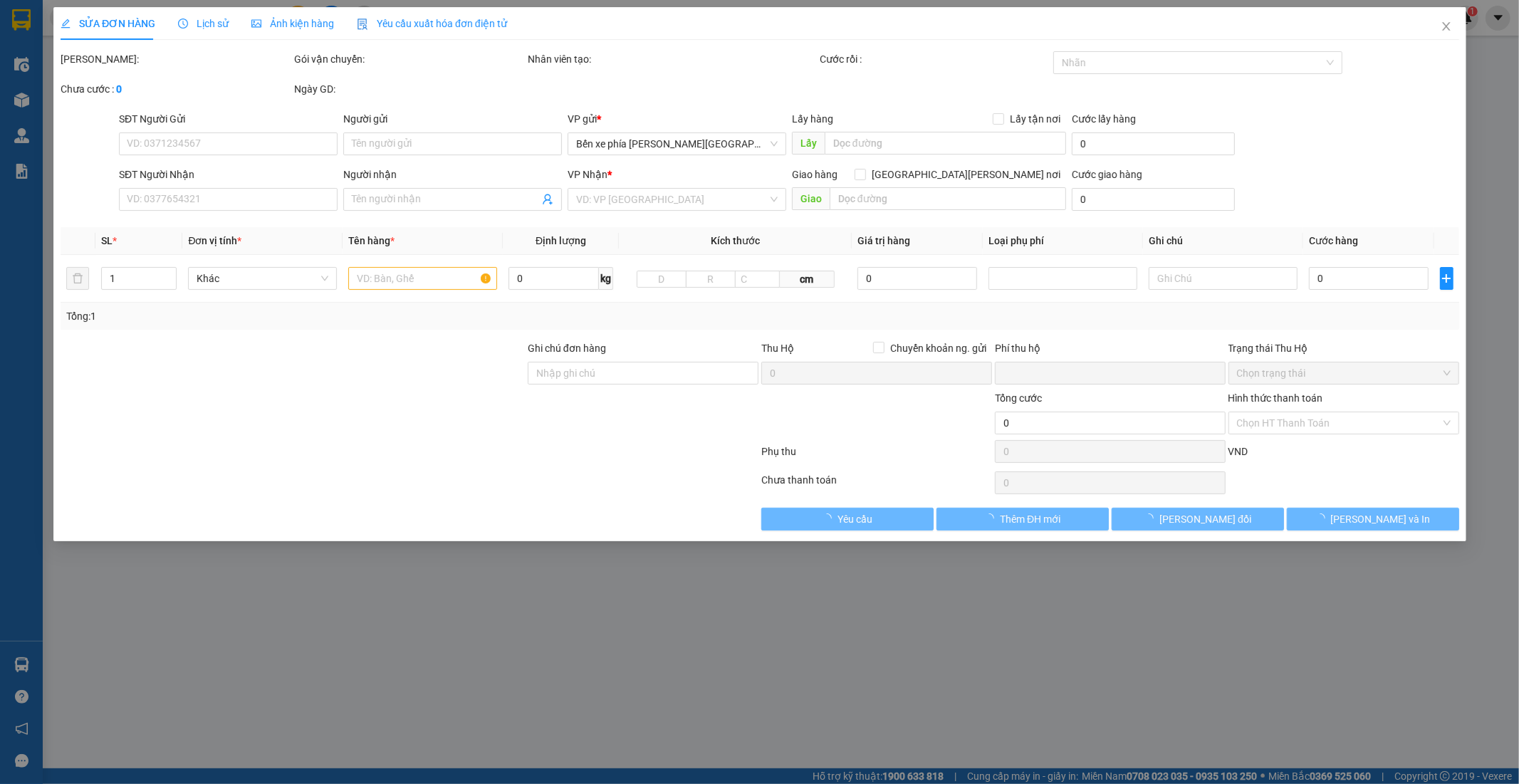
type input "0914995004"
type input "A THẢO"
type input "0934501959"
type input "anh thanh"
type input "TM"
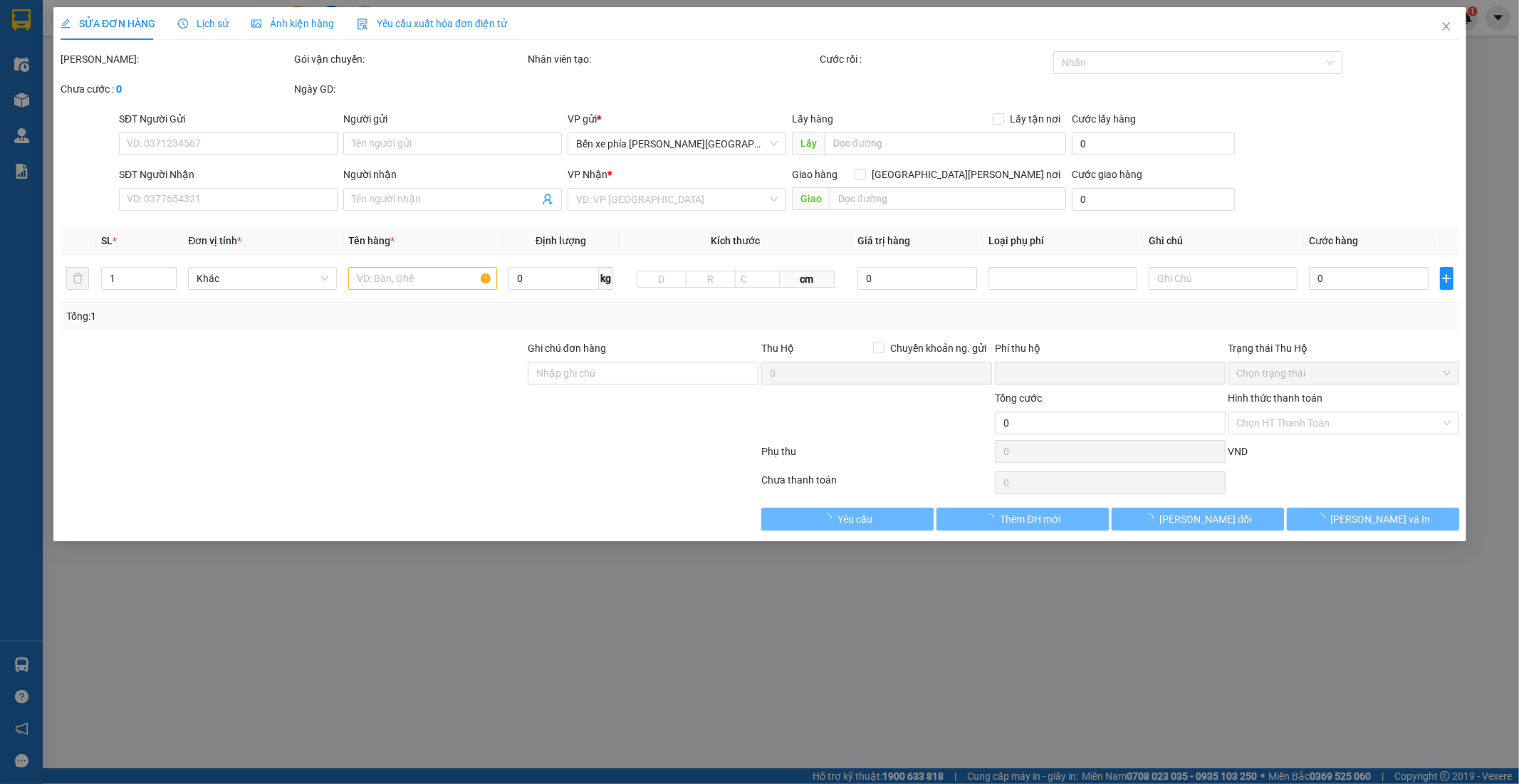
type input "0"
type input "30.000"
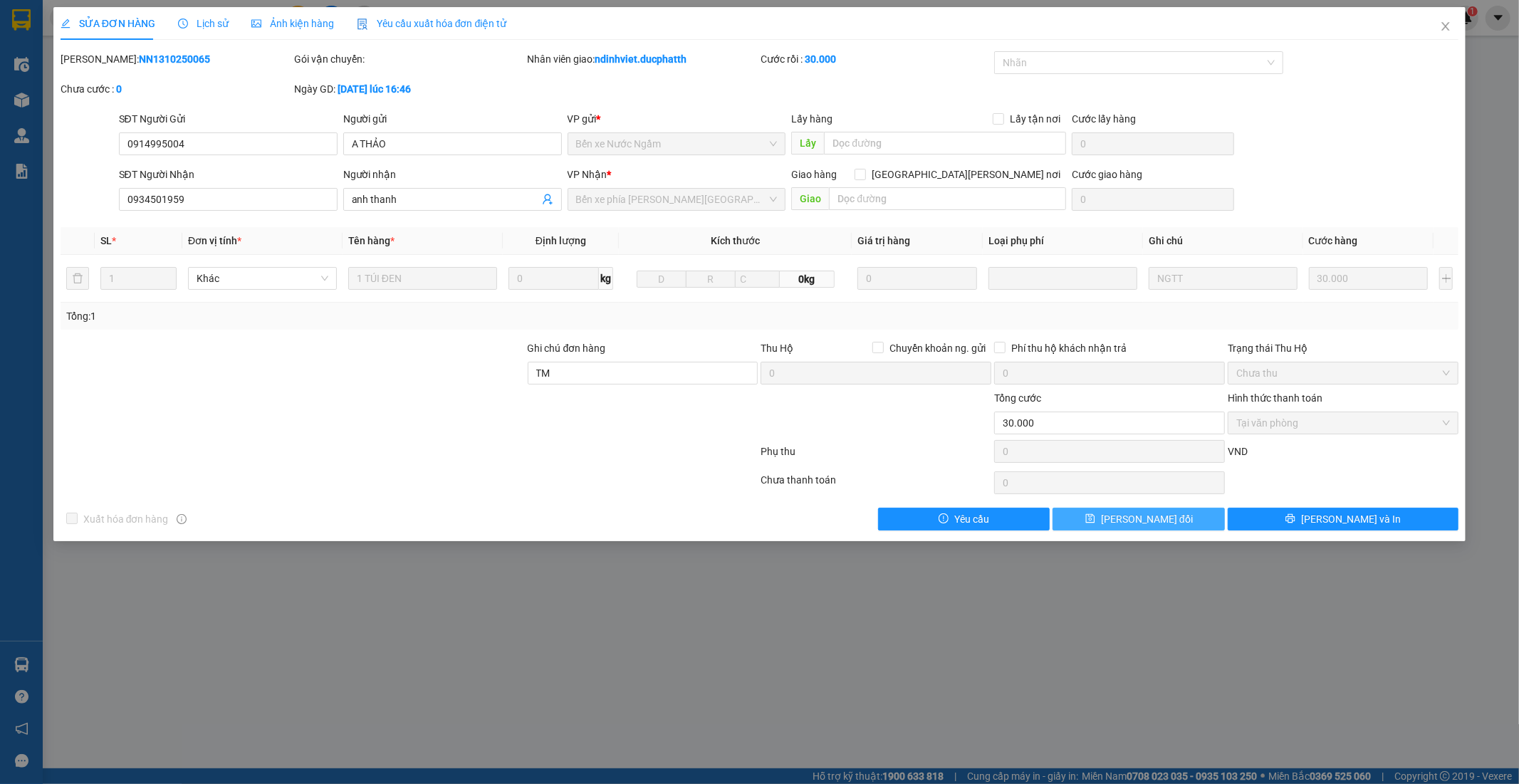
click at [1118, 522] on button "[PERSON_NAME] thay đổi" at bounding box center [1139, 519] width 173 height 23
